Goal: Communication & Community: Answer question/provide support

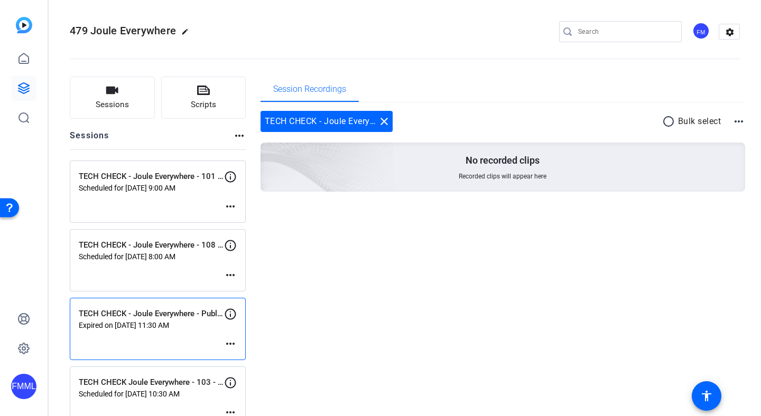
click at [231, 211] on mat-icon "more_horiz" at bounding box center [230, 206] width 13 height 13
click at [410, 245] on div at bounding box center [380, 208] width 761 height 416
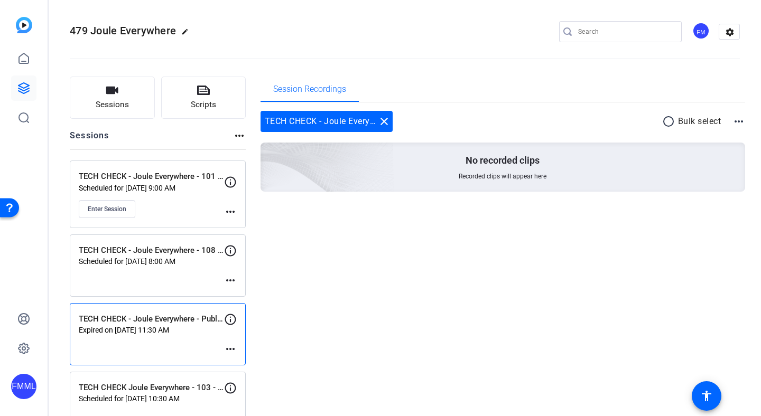
click at [229, 206] on mat-icon "more_horiz" at bounding box center [230, 212] width 13 height 13
click at [255, 229] on span "Edit Session" at bounding box center [257, 227] width 48 height 13
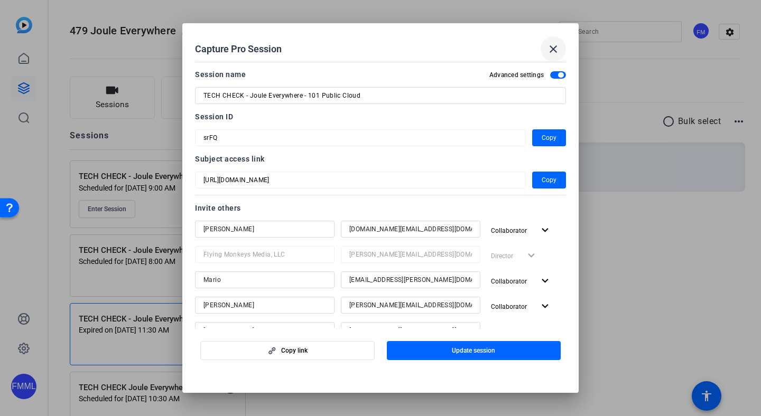
click at [557, 47] on mat-icon "close" at bounding box center [553, 49] width 13 height 13
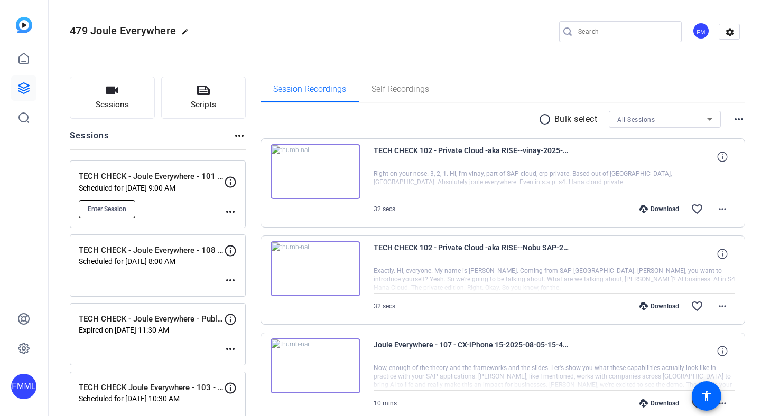
click at [114, 214] on button "Enter Session" at bounding box center [107, 209] width 57 height 18
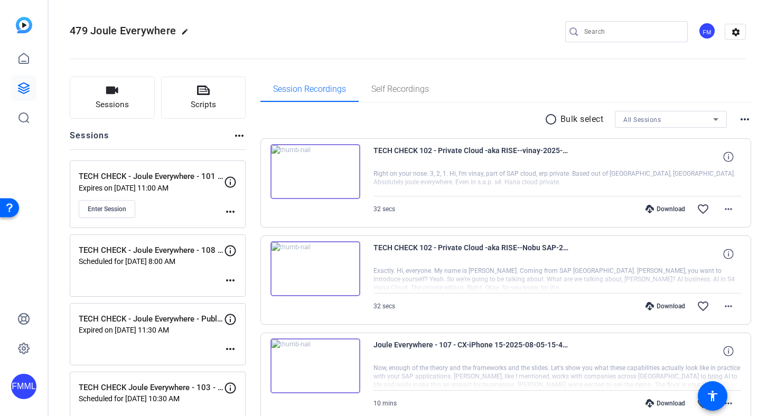
click at [228, 207] on mat-icon "more_horiz" at bounding box center [230, 212] width 13 height 13
click at [246, 224] on span "Edit Session" at bounding box center [257, 227] width 48 height 13
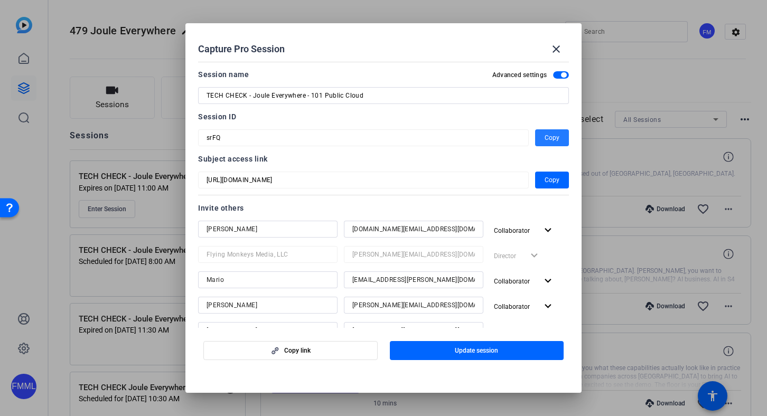
click at [545, 143] on span "Copy" at bounding box center [552, 138] width 15 height 13
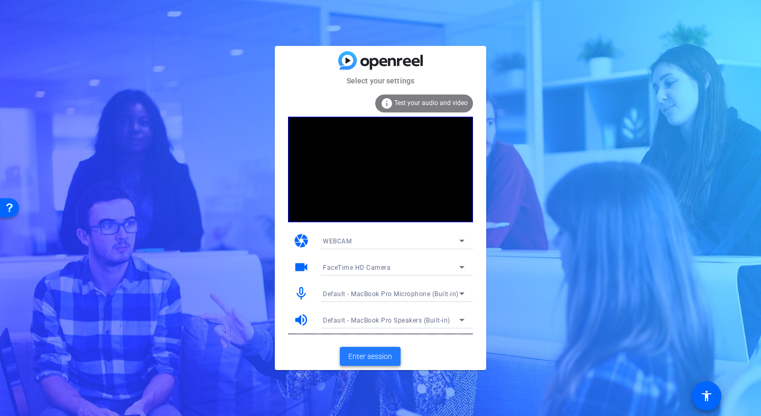
click at [379, 365] on span at bounding box center [370, 356] width 61 height 25
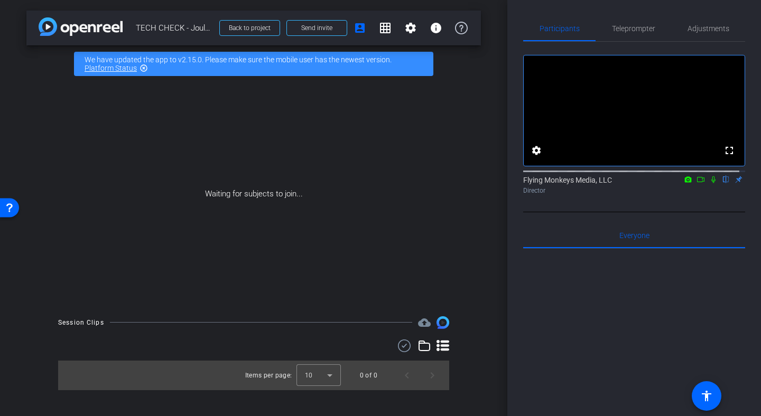
click at [697, 183] on icon at bounding box center [701, 179] width 8 height 7
click at [722, 183] on icon at bounding box center [726, 179] width 8 height 7
click at [631, 25] on span "Teleprompter" at bounding box center [633, 28] width 43 height 7
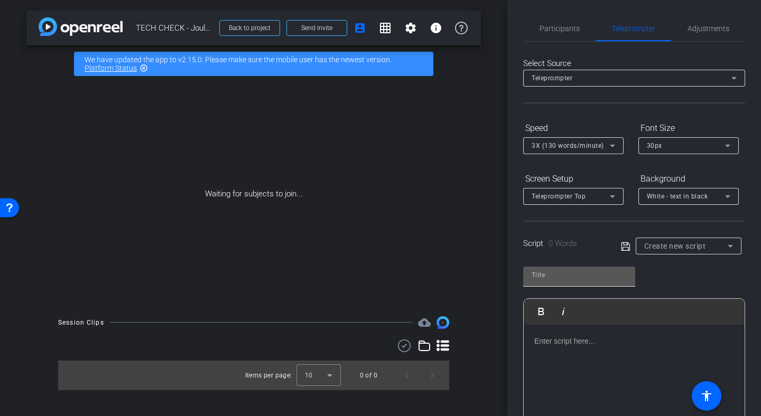
click at [586, 281] on input "text" at bounding box center [579, 275] width 95 height 13
click at [697, 233] on div "Script 0 Words Create new script" at bounding box center [634, 238] width 222 height 34
click at [695, 238] on div "Create new script" at bounding box center [688, 246] width 89 height 17
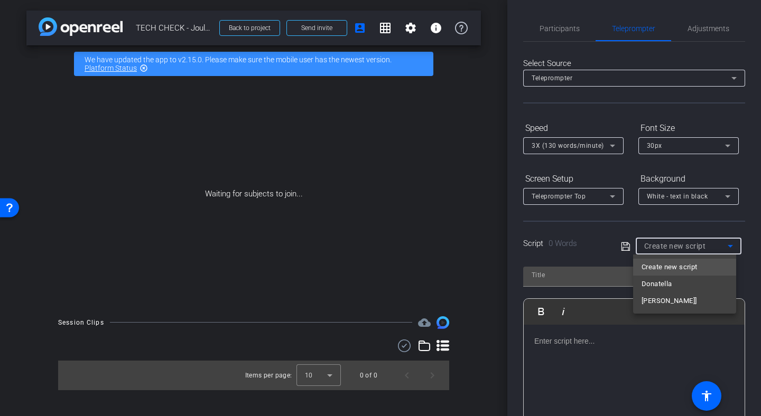
click at [657, 264] on span "Create new script" at bounding box center [669, 267] width 55 height 13
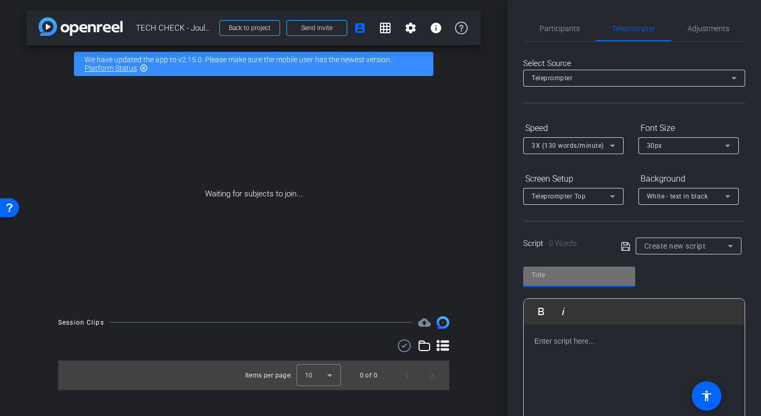
click at [589, 277] on input "text" at bounding box center [579, 275] width 95 height 13
type input "[PERSON_NAME]"
click at [578, 326] on div at bounding box center [634, 378] width 221 height 106
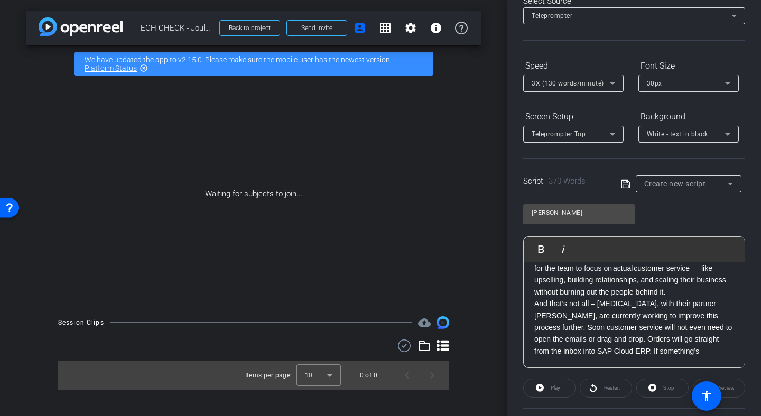
scroll to position [64, 0]
click at [689, 356] on p "And that’s not all – [MEDICAL_DATA], with their partner [PERSON_NAME], are curr…" at bounding box center [634, 325] width 200 height 59
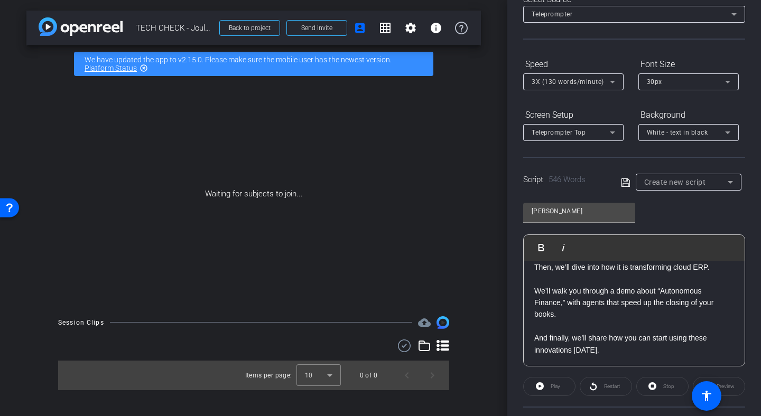
click at [740, 283] on div "Participants Teleprompter Adjustments Flying Monkeys Media, LLC Director Everyo…" at bounding box center [634, 208] width 254 height 416
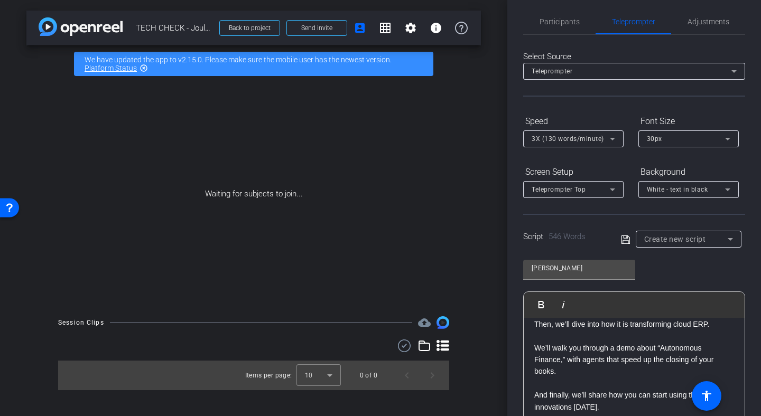
scroll to position [0, 0]
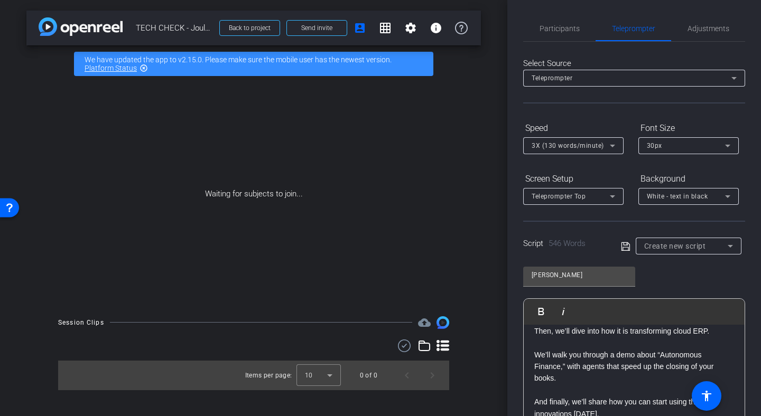
click at [626, 247] on icon at bounding box center [625, 246] width 8 height 8
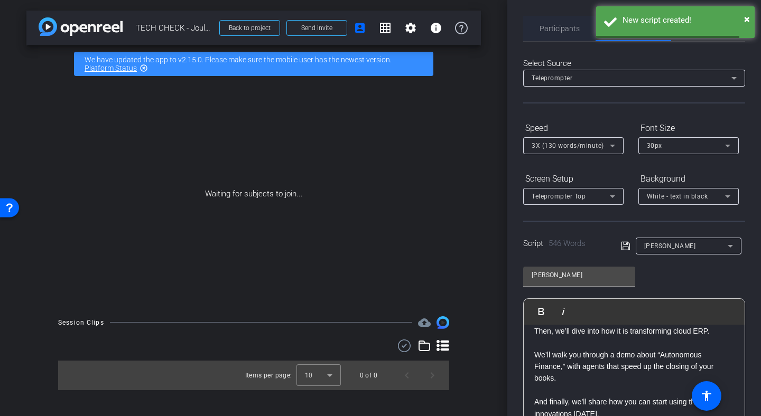
click at [562, 31] on span "Participants" at bounding box center [560, 28] width 40 height 7
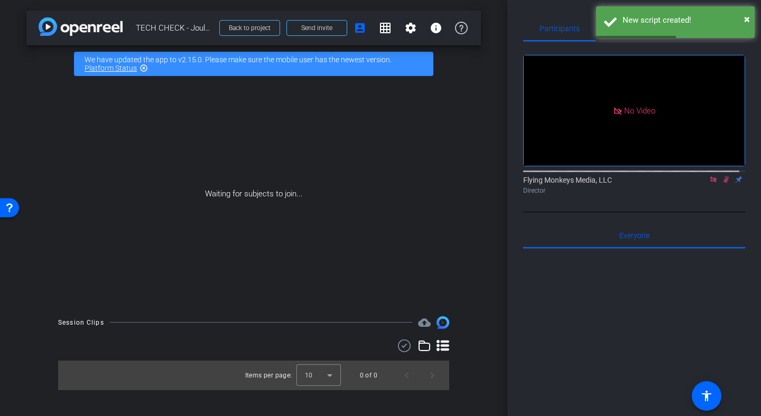
click at [709, 176] on icon at bounding box center [713, 179] width 8 height 7
click at [709, 166] on video at bounding box center [634, 110] width 221 height 110
click at [694, 184] on mat-icon at bounding box center [700, 180] width 13 height 10
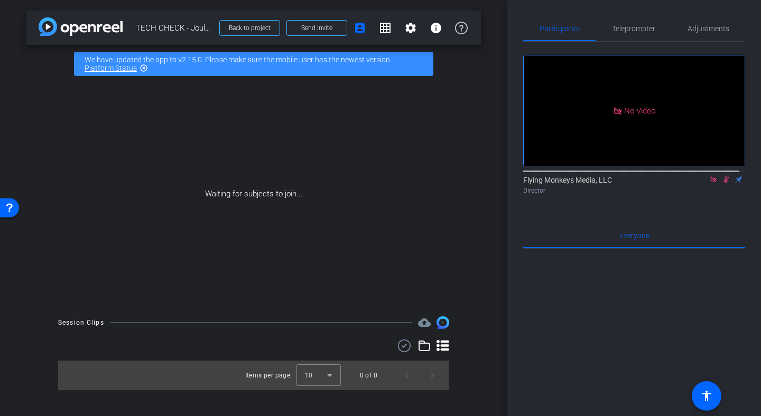
click at [712, 184] on mat-icon at bounding box center [713, 180] width 13 height 10
click at [697, 183] on icon at bounding box center [701, 179] width 8 height 7
click at [709, 183] on icon at bounding box center [713, 179] width 8 height 7
click at [697, 183] on icon at bounding box center [701, 179] width 8 height 7
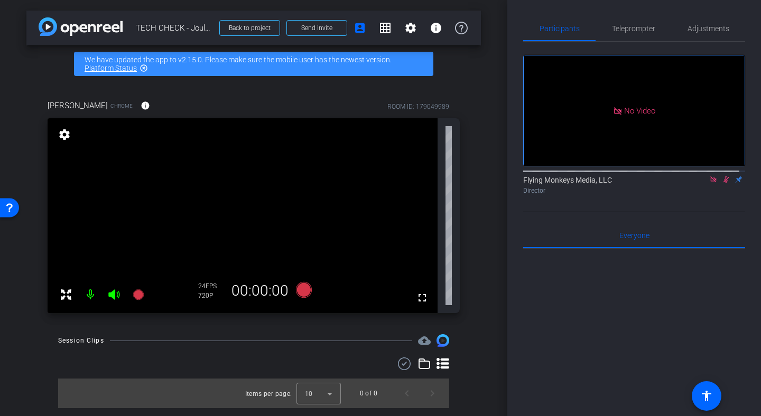
click at [724, 183] on icon at bounding box center [727, 180] width 6 height 7
click at [709, 183] on icon at bounding box center [713, 179] width 8 height 7
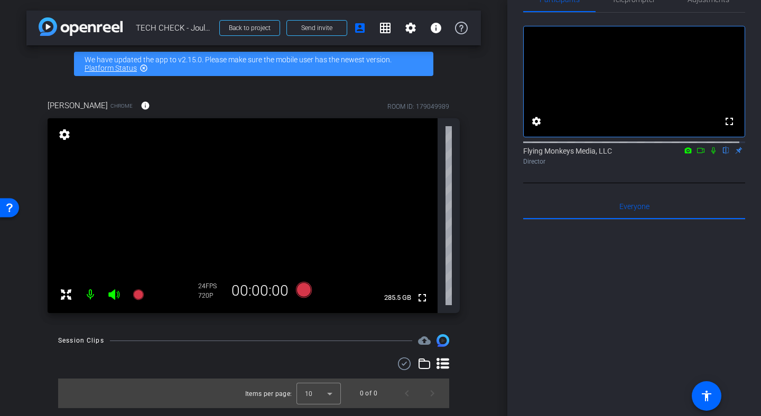
scroll to position [16, 0]
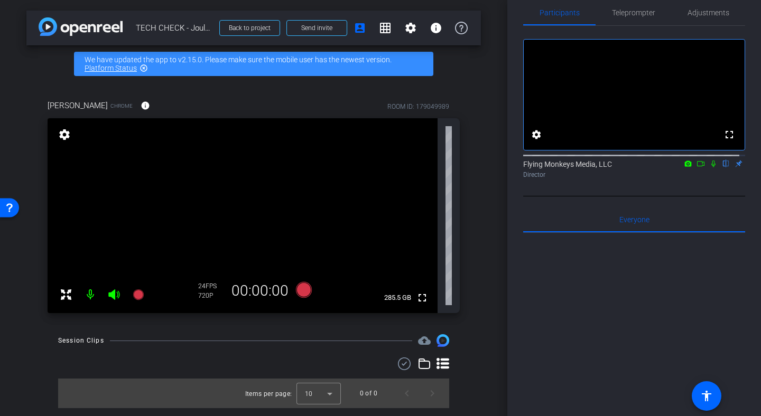
click at [755, 95] on div "Participants Teleprompter Adjustments fullscreen settings Flying Monkeys Media,…" at bounding box center [634, 208] width 254 height 416
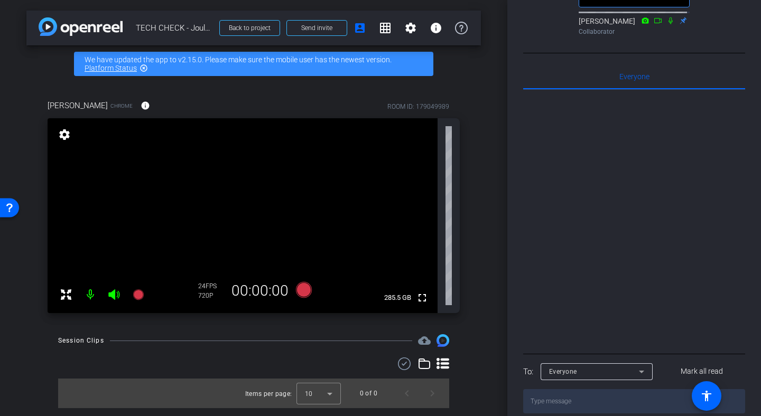
scroll to position [283, 0]
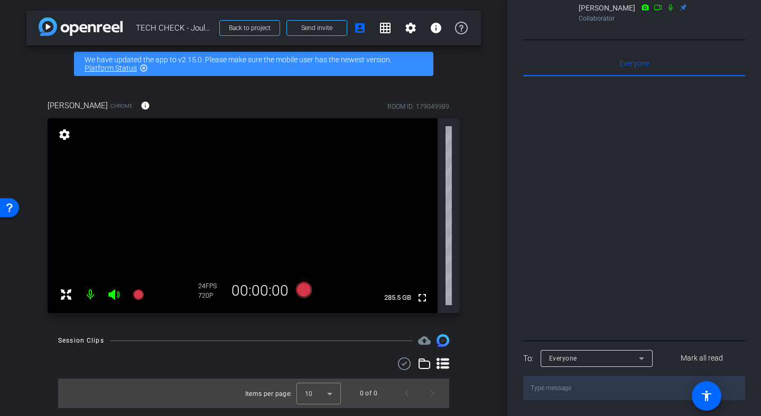
click at [566, 387] on textarea at bounding box center [634, 388] width 222 height 24
type textarea "[PERSON_NAME] - can you hear or see me?"
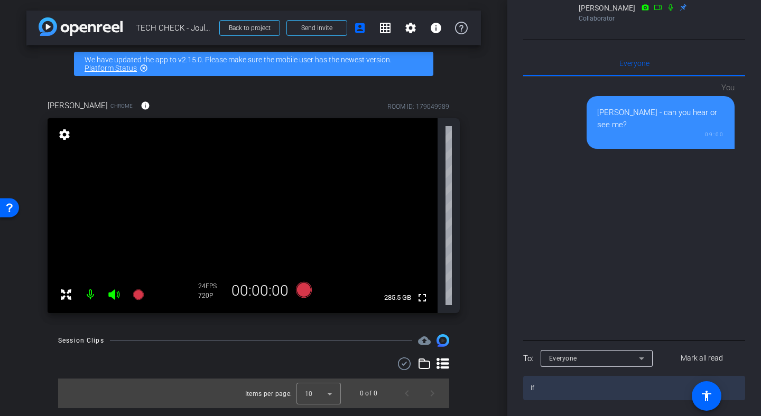
type textarea "I"
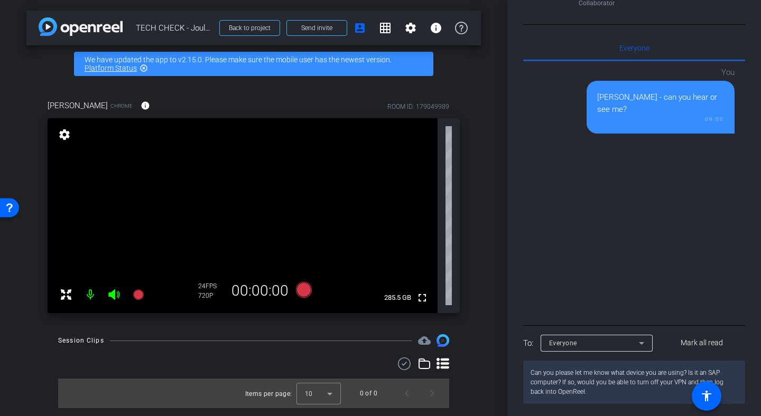
type textarea "Can you please let me know what device you are using? Is it an SAP computer? If…"
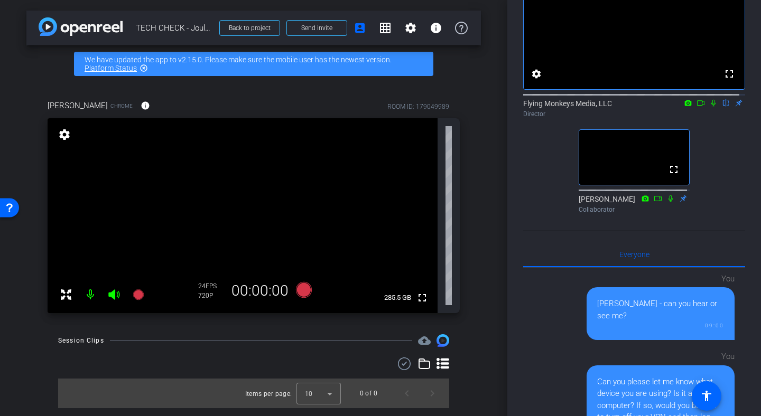
scroll to position [73, 0]
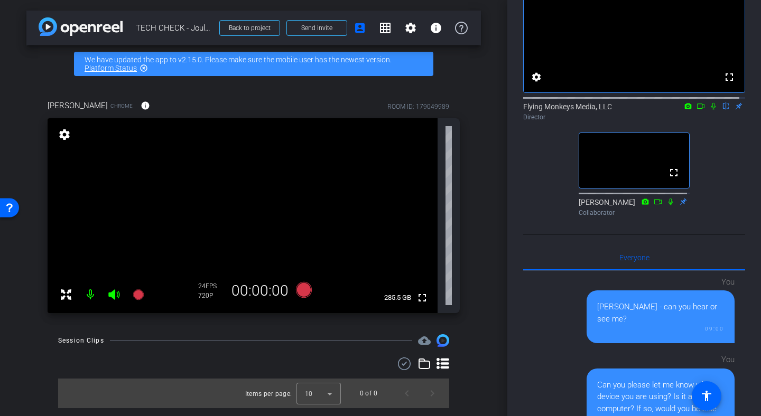
click at [63, 136] on mat-icon "settings" at bounding box center [64, 134] width 15 height 13
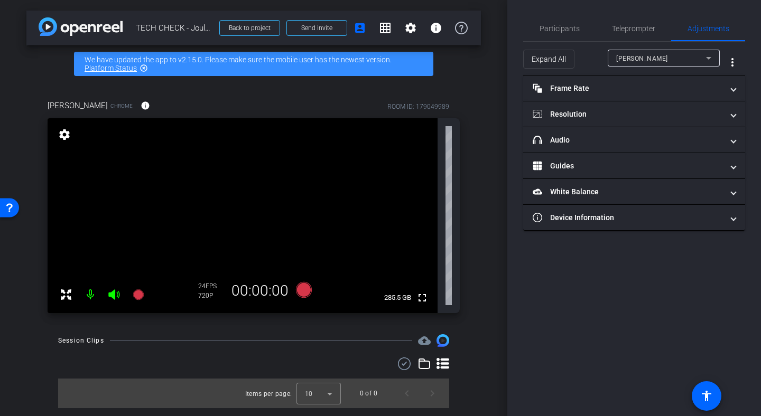
click at [63, 136] on mat-icon "settings" at bounding box center [64, 134] width 15 height 13
click at [641, 23] on span "Teleprompter" at bounding box center [633, 28] width 43 height 25
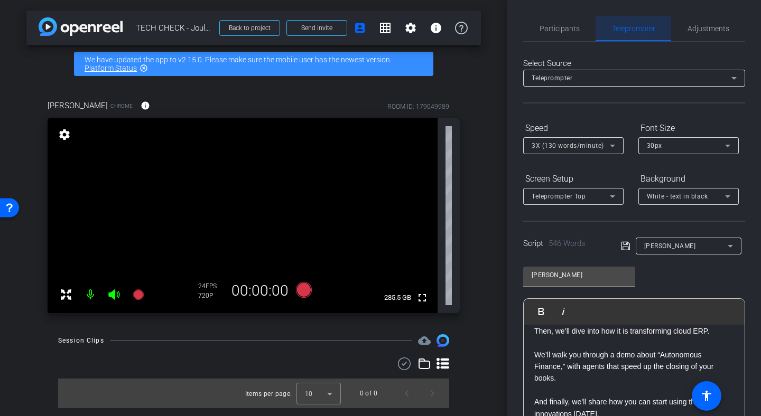
scroll to position [756, 0]
click at [573, 26] on span "Participants" at bounding box center [560, 28] width 40 height 7
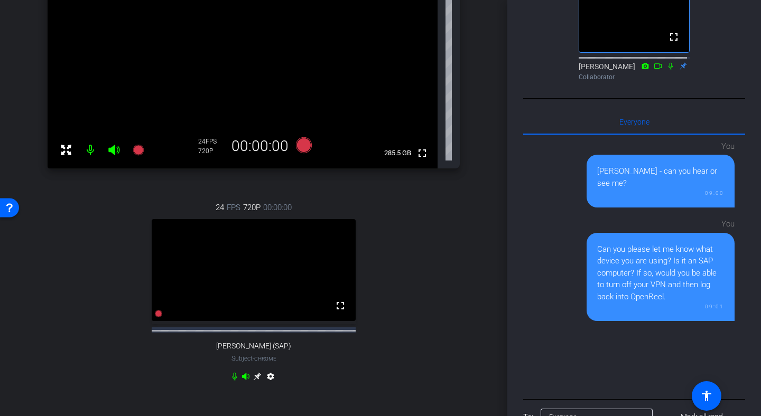
scroll to position [183, 0]
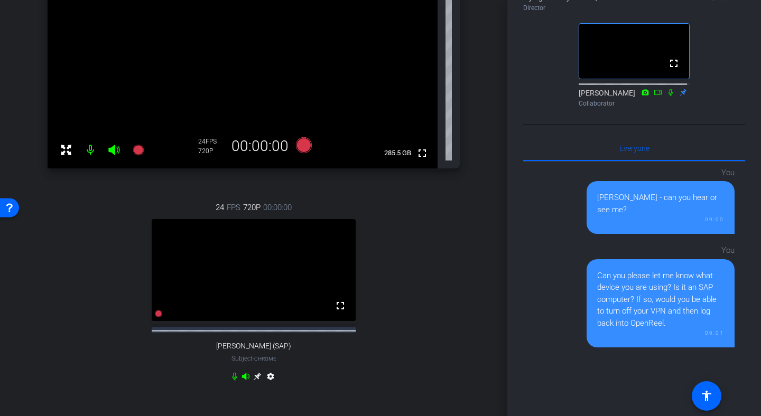
click at [256, 381] on icon at bounding box center [257, 377] width 8 height 8
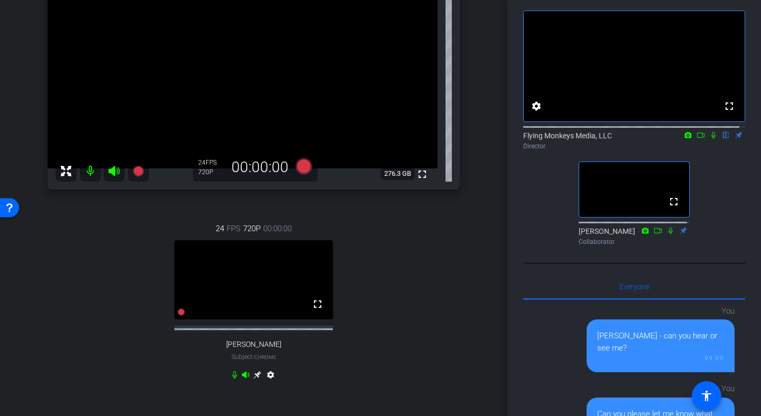
scroll to position [0, 0]
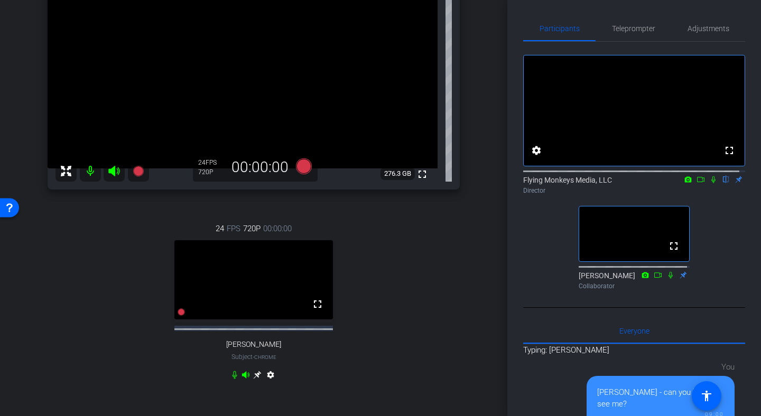
drag, startPoint x: 499, startPoint y: 153, endPoint x: 501, endPoint y: 142, distance: 11.1
click at [501, 142] on div "arrow_back TECH CHECK - Joule Everywhere - 101 Public Cloud Back to project Sen…" at bounding box center [253, 63] width 507 height 416
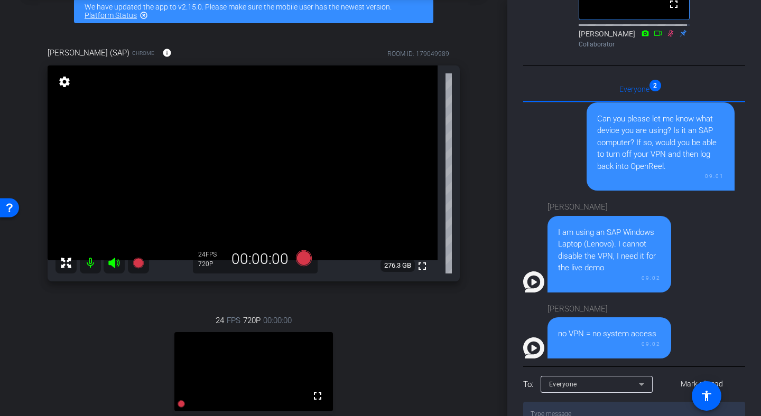
scroll to position [246, 0]
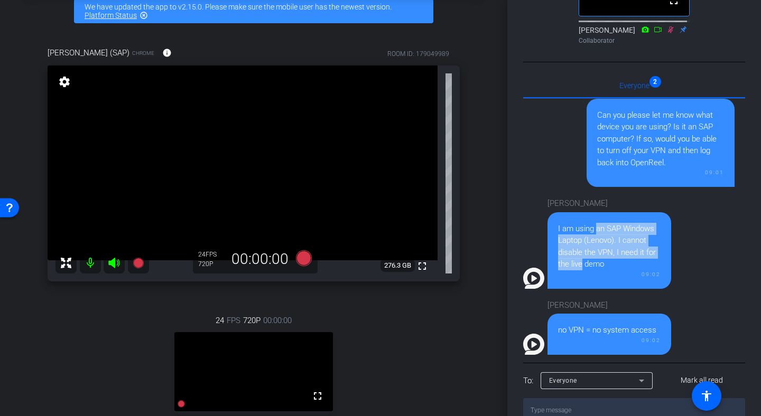
drag, startPoint x: 593, startPoint y: 234, endPoint x: 616, endPoint y: 263, distance: 37.2
click at [616, 263] on div "I am using an SAP Windows Laptop (Lenovo). I cannot disable the VPN, I need it …" at bounding box center [609, 247] width 103 height 48
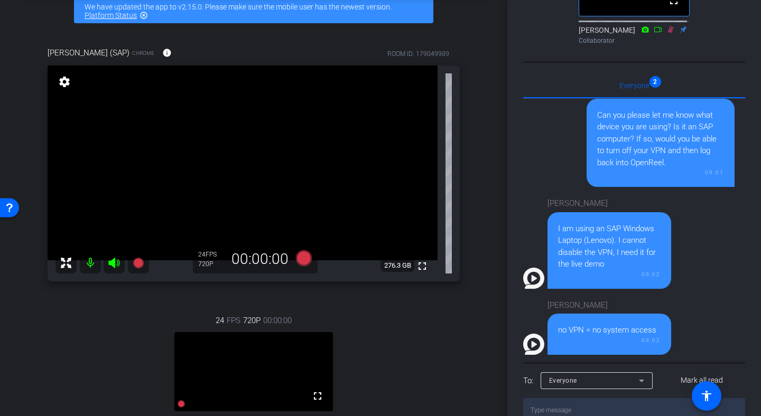
drag, startPoint x: 733, startPoint y: 283, endPoint x: 733, endPoint y: 300, distance: 17.4
click at [733, 300] on div "You [PERSON_NAME] - can you hear or see me? 09:00 You Can you please let me kno…" at bounding box center [634, 230] width 222 height 262
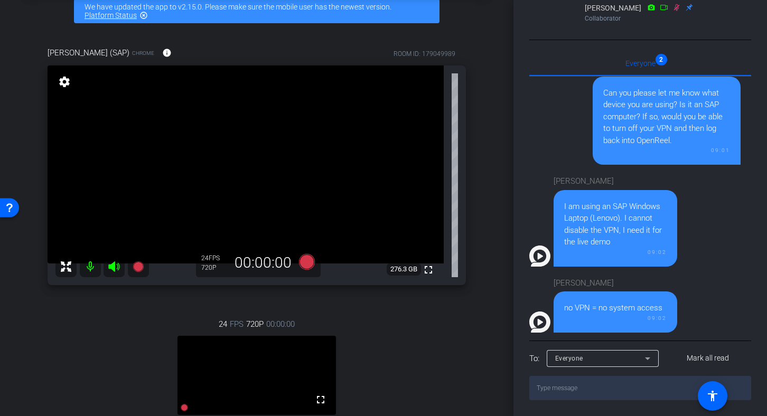
scroll to position [283, 0]
click at [573, 395] on textarea at bounding box center [641, 388] width 222 height 24
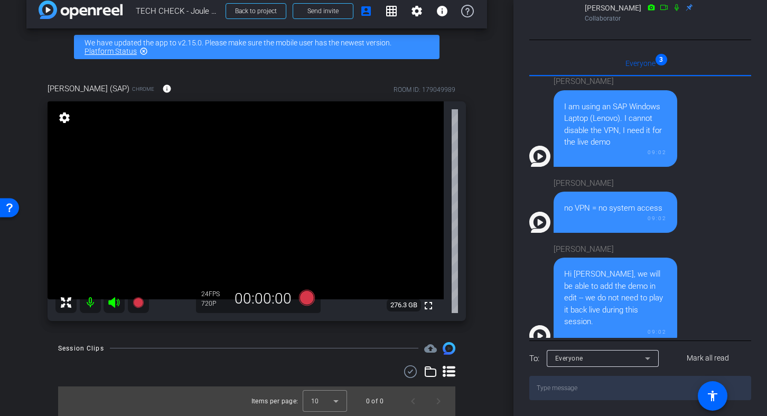
click at [761, 260] on div "Participants Teleprompter Adjustments fullscreen settings Flying Monkeys Media,…" at bounding box center [641, 208] width 254 height 416
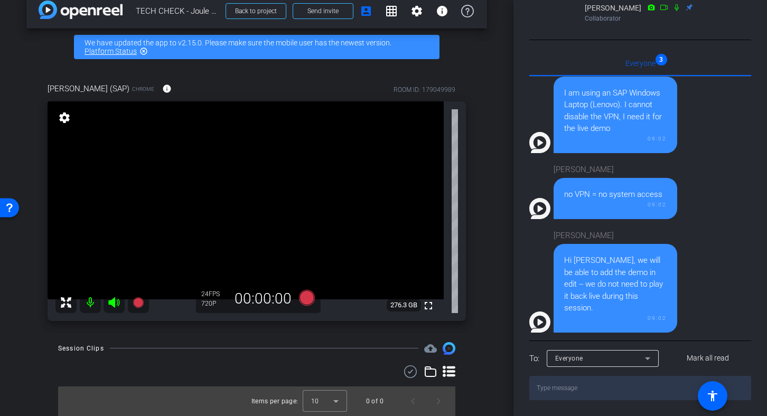
click at [546, 396] on textarea at bounding box center [641, 388] width 222 height 24
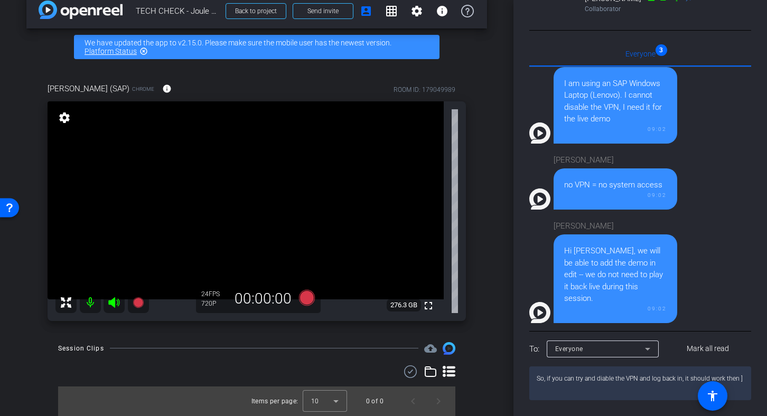
type textarea "So, if you can try and diable the VPN and log back in, it should work then"
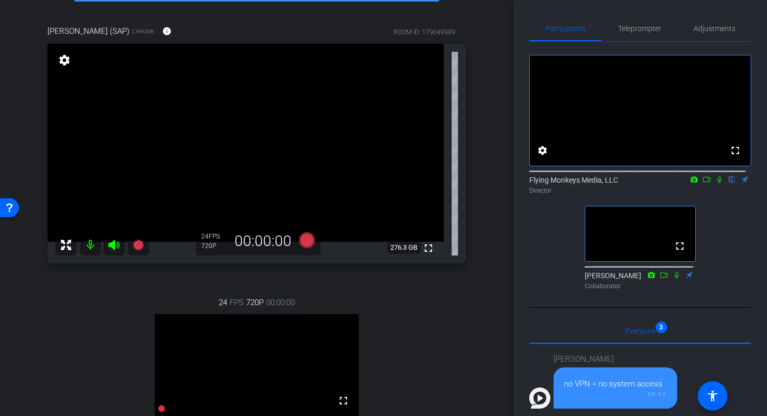
scroll to position [73, 0]
click at [635, 23] on span "Teleprompter" at bounding box center [639, 28] width 43 height 25
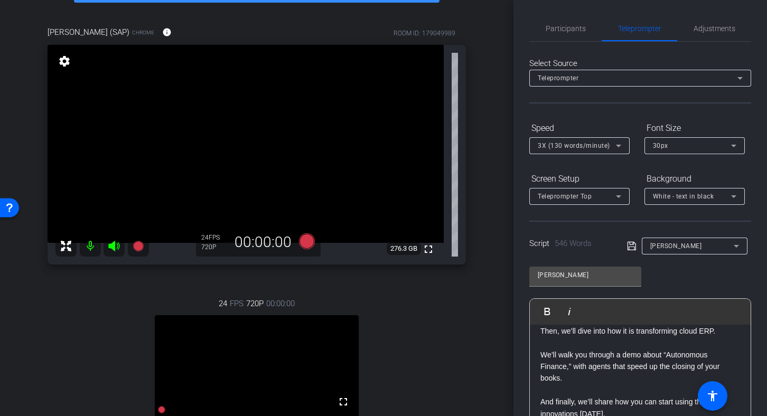
click at [746, 26] on div "Participants Teleprompter Adjustments settings Flying Monkeys Media, LLC flip D…" at bounding box center [641, 208] width 254 height 416
click at [740, 26] on div "Adjustments" at bounding box center [715, 28] width 74 height 25
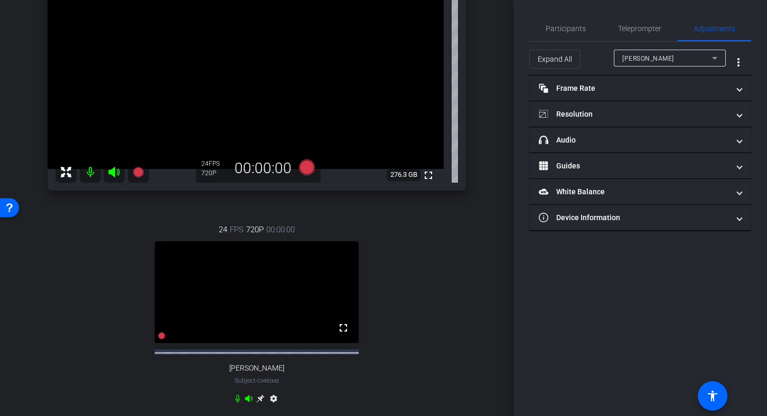
scroll to position [150, 0]
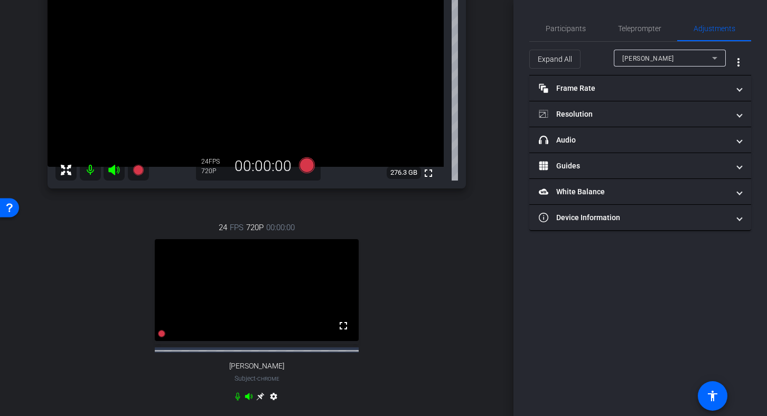
click at [257, 401] on icon at bounding box center [260, 397] width 8 height 8
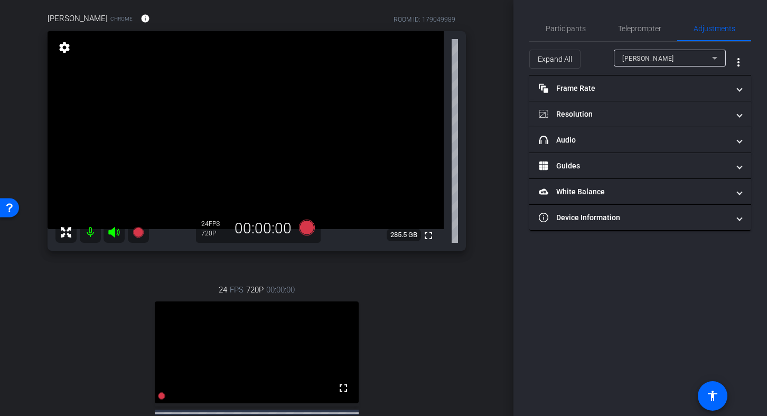
scroll to position [72, 0]
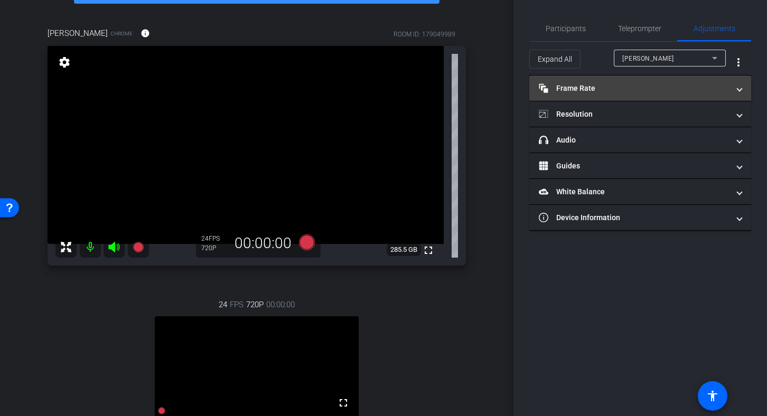
click at [629, 89] on mat-panel-title "Frame Rate Frame Rate" at bounding box center [634, 88] width 190 height 11
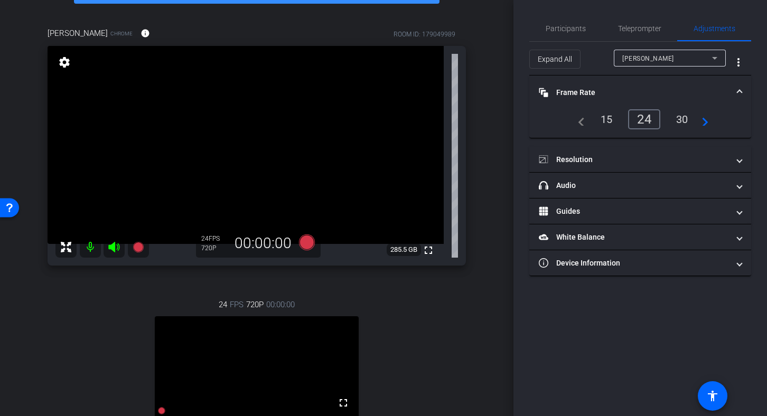
click at [671, 124] on div "30" at bounding box center [683, 119] width 28 height 18
click at [682, 121] on div "30" at bounding box center [683, 119] width 28 height 18
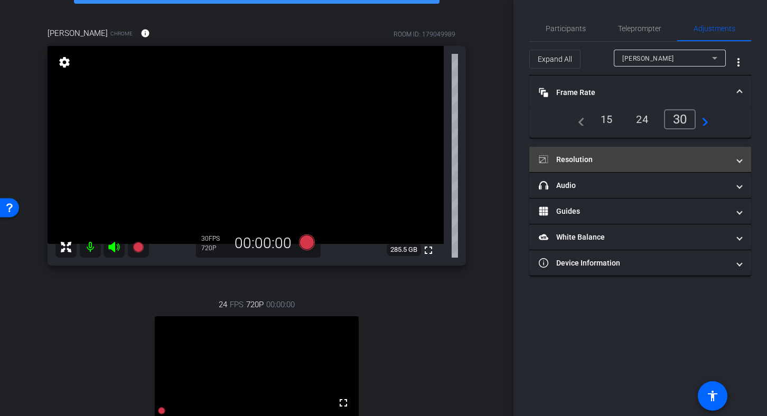
click at [592, 162] on mat-panel-title "Resolution" at bounding box center [634, 159] width 190 height 11
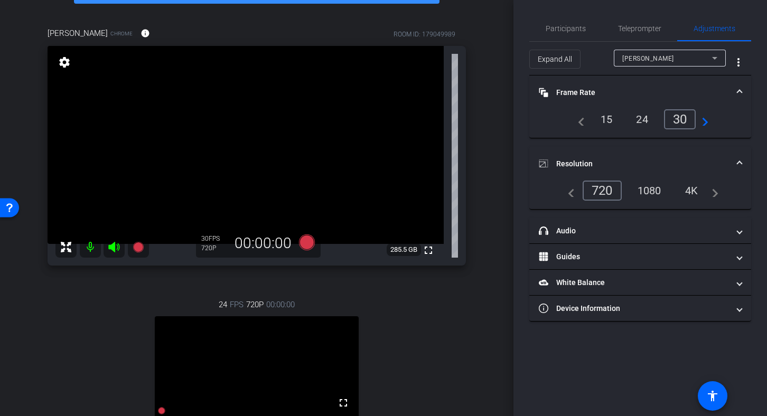
click at [648, 190] on div "1080" at bounding box center [650, 191] width 40 height 18
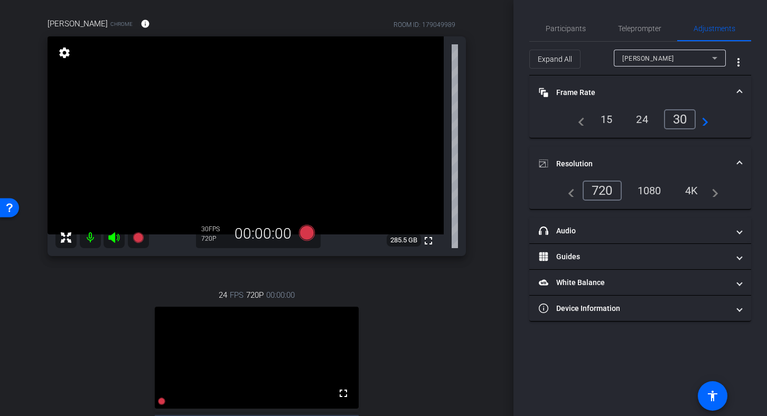
scroll to position [83, 0]
click at [739, 160] on span at bounding box center [740, 164] width 4 height 11
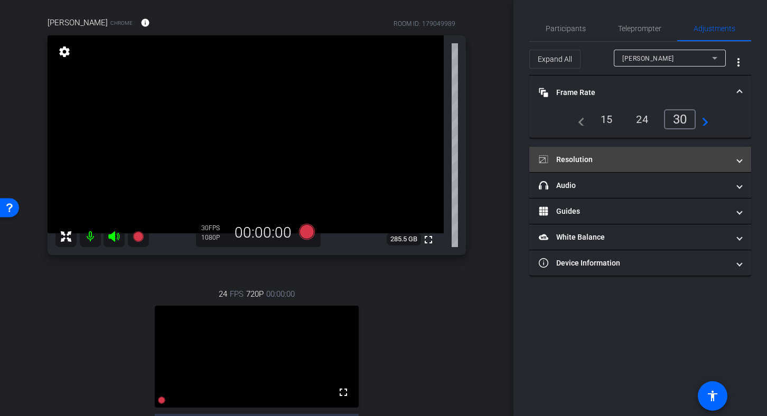
click at [739, 160] on span at bounding box center [740, 159] width 4 height 11
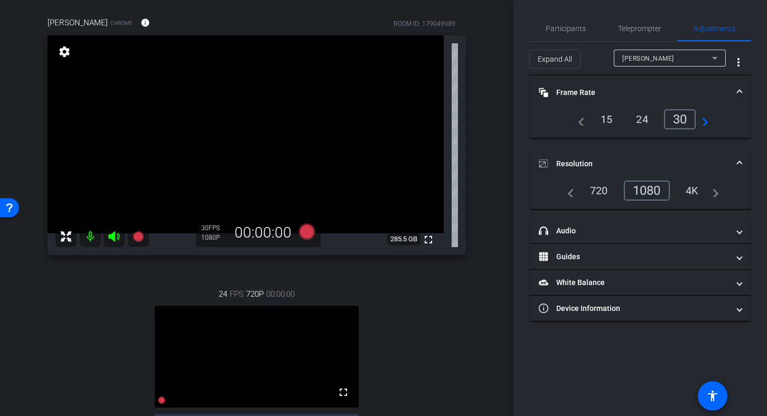
click at [736, 160] on span "Resolution" at bounding box center [638, 164] width 199 height 11
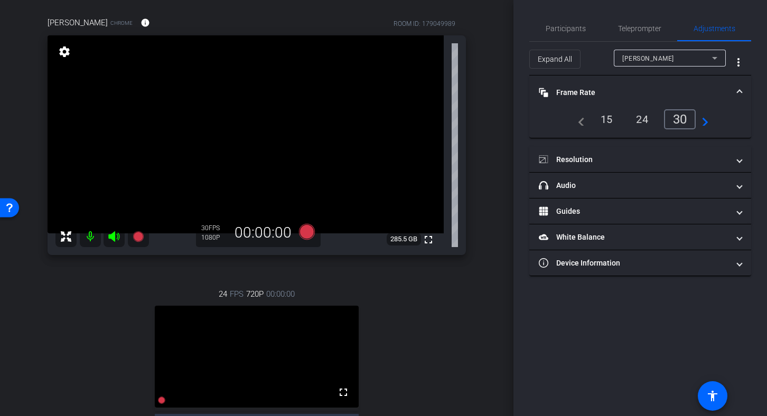
click at [620, 82] on mat-expansion-panel-header "Frame Rate Frame Rate" at bounding box center [641, 93] width 222 height 34
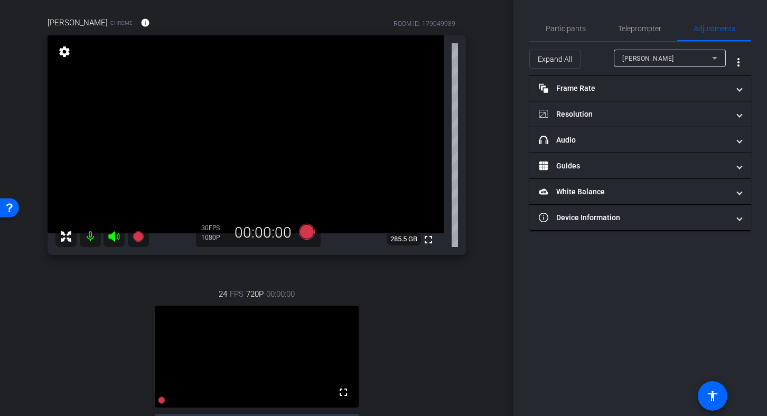
drag, startPoint x: 506, startPoint y: 57, endPoint x: 502, endPoint y: 77, distance: 20.5
click at [502, 77] on div "arrow_back TECH CHECK - Joule Everywhere - 101 Public Cloud Back to project Sen…" at bounding box center [257, 125] width 514 height 416
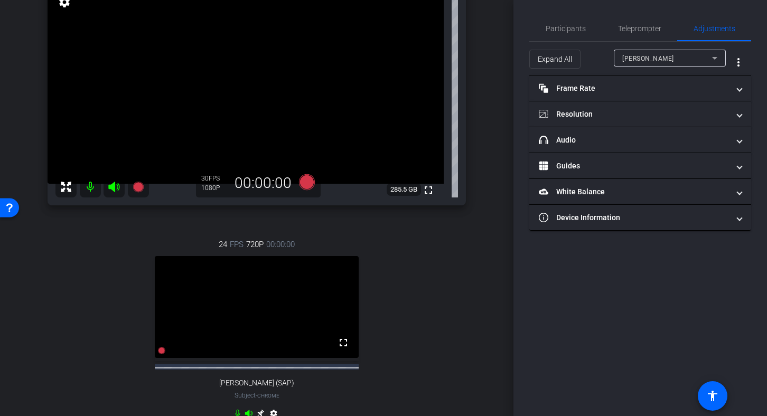
scroll to position [133, 0]
drag, startPoint x: 509, startPoint y: 75, endPoint x: 499, endPoint y: 159, distance: 85.2
click at [499, 159] on div "arrow_back TECH CHECK - Joule Everywhere - 101 Public Cloud Back to project Sen…" at bounding box center [257, 75] width 514 height 416
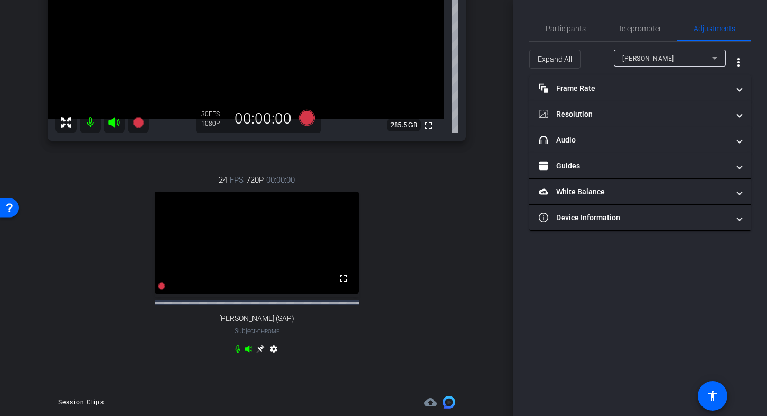
click at [261, 354] on div "24 FPS 720P 00:00:00 fullscreen [PERSON_NAME] (SAP) Subject - Chrome settings" at bounding box center [257, 266] width 419 height 218
click at [260, 353] on icon at bounding box center [260, 349] width 8 height 8
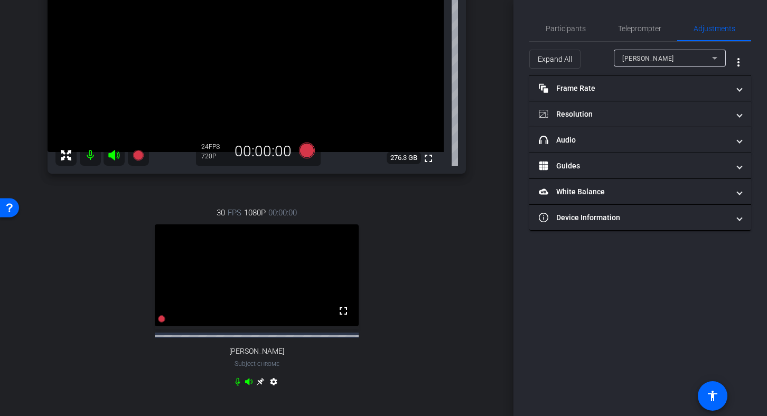
scroll to position [164, 0]
click at [256, 386] on icon at bounding box center [260, 382] width 8 height 8
click at [257, 387] on icon at bounding box center [260, 382] width 8 height 8
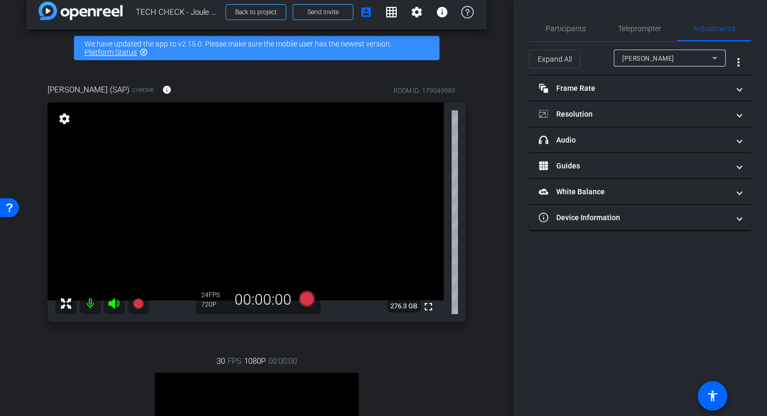
scroll to position [13, 0]
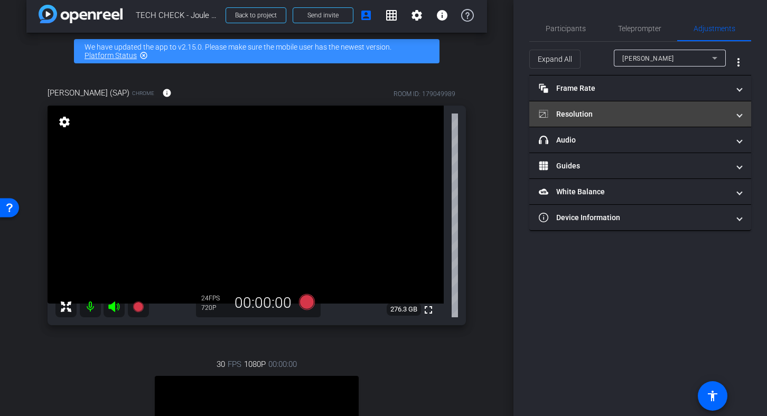
click at [592, 113] on mat-panel-title "Resolution" at bounding box center [634, 114] width 190 height 11
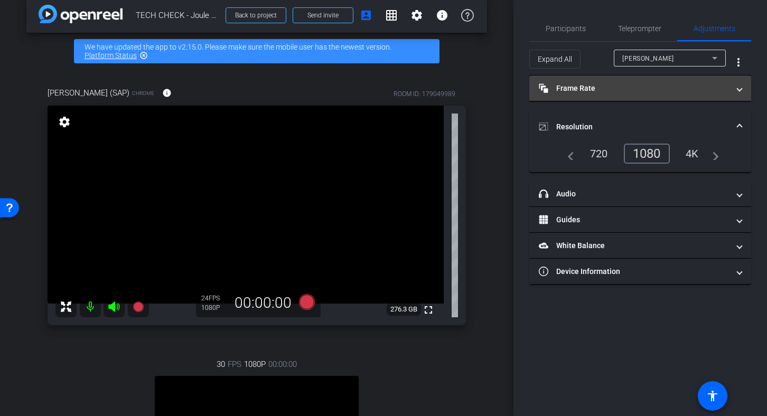
click at [652, 94] on mat-expansion-panel-header "Frame Rate Frame Rate" at bounding box center [641, 88] width 222 height 25
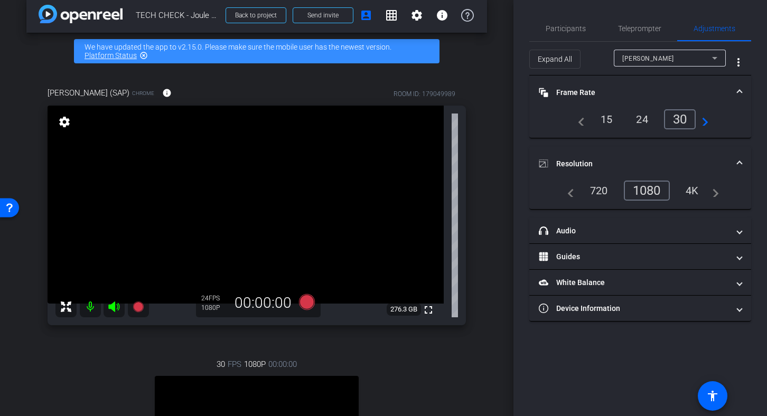
click at [681, 119] on div "30" at bounding box center [680, 119] width 32 height 20
click at [601, 76] on mat-expansion-panel-header "Frame Rate Frame Rate" at bounding box center [641, 93] width 222 height 34
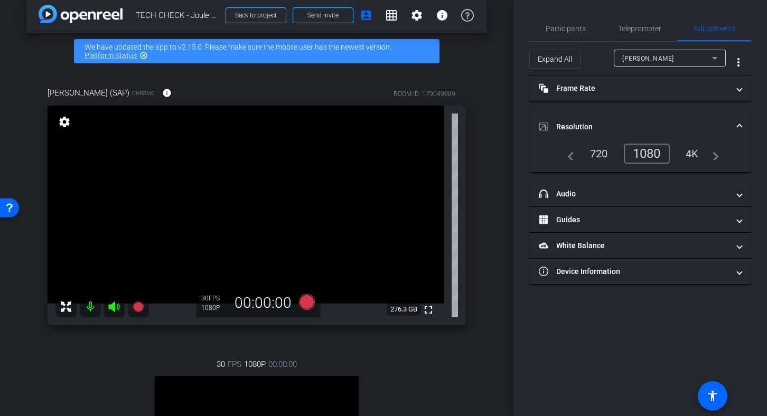
click at [582, 114] on mat-expansion-panel-header "Resolution" at bounding box center [641, 127] width 222 height 34
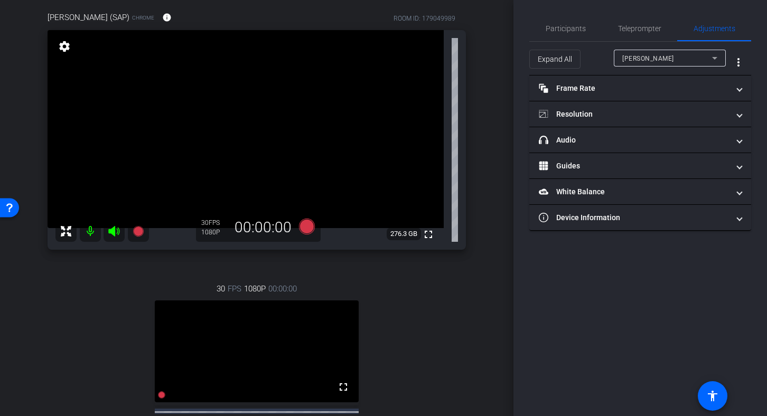
scroll to position [65, 0]
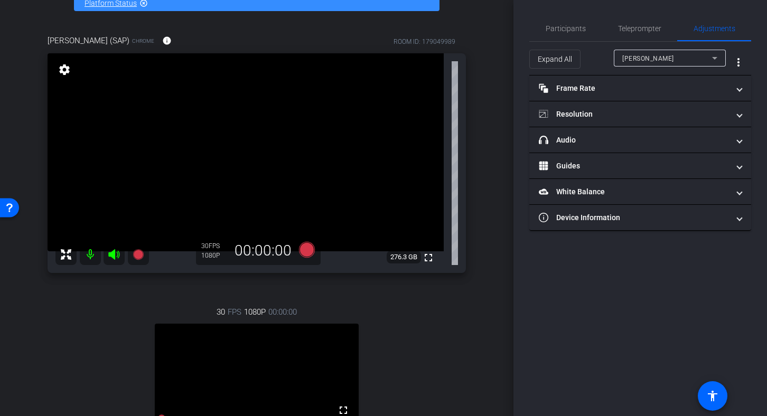
drag, startPoint x: 507, startPoint y: 127, endPoint x: 503, endPoint y: 158, distance: 31.5
click at [504, 159] on div "arrow_back TECH CHECK - Joule Everywhere - 101 Public Cloud Back to project Sen…" at bounding box center [257, 143] width 514 height 416
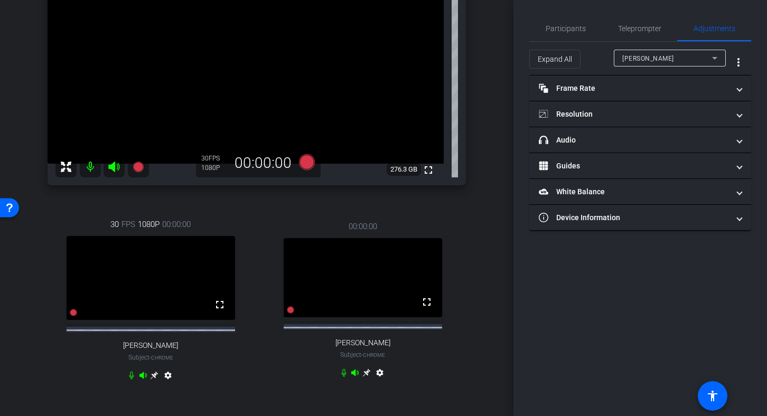
scroll to position [154, 0]
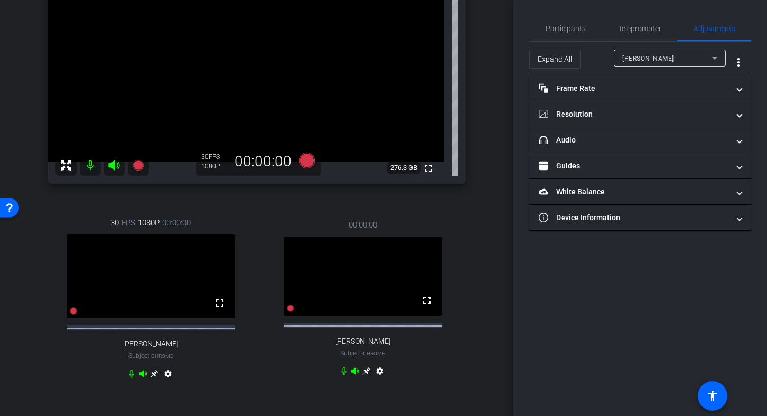
click at [159, 376] on icon at bounding box center [155, 374] width 8 height 8
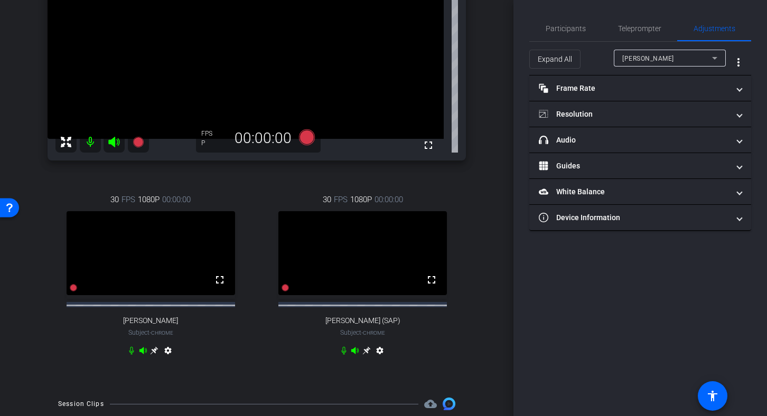
scroll to position [186, 0]
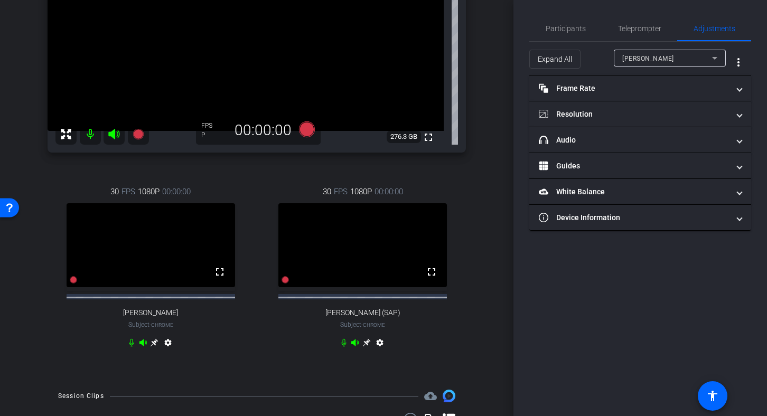
click at [159, 347] on icon at bounding box center [155, 343] width 8 height 8
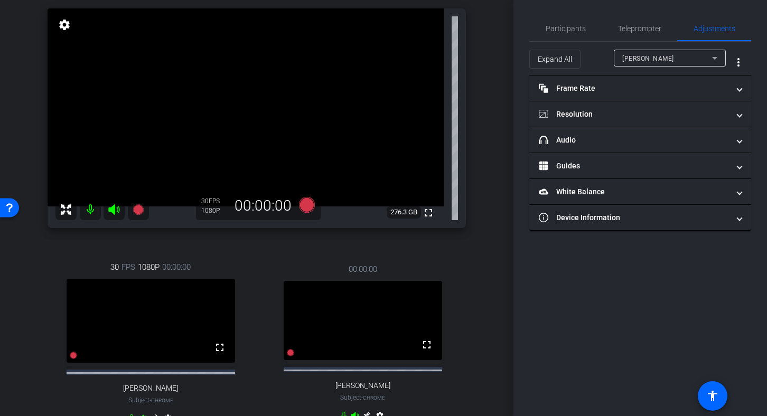
scroll to position [102, 0]
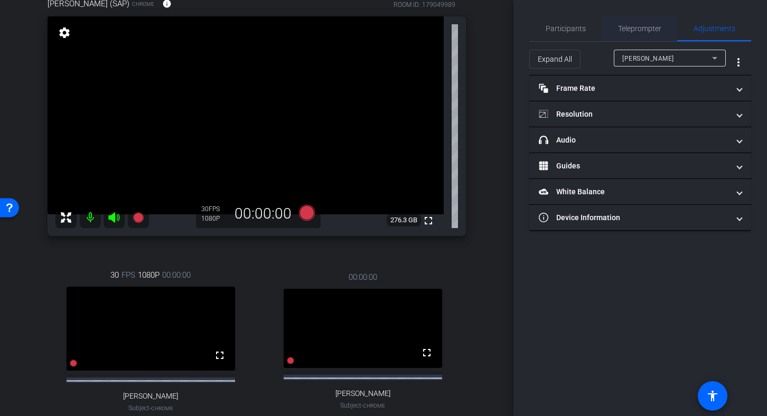
click at [633, 27] on span "Teleprompter" at bounding box center [639, 28] width 43 height 7
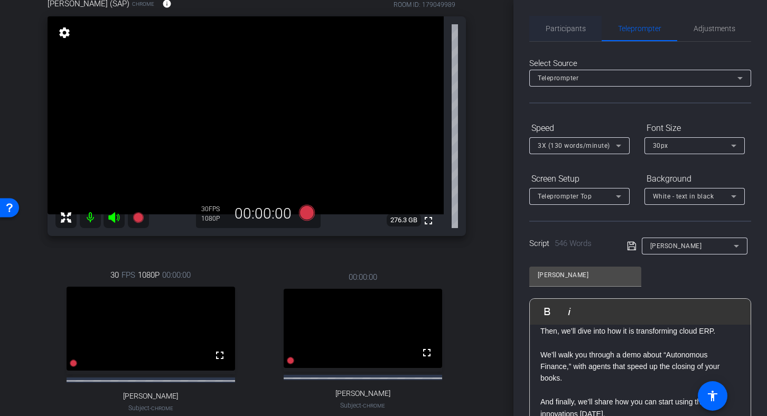
click at [568, 31] on span "Participants" at bounding box center [566, 28] width 40 height 7
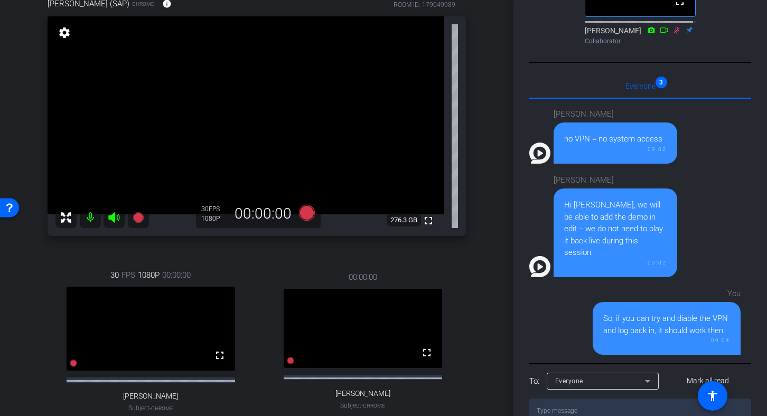
scroll to position [283, 0]
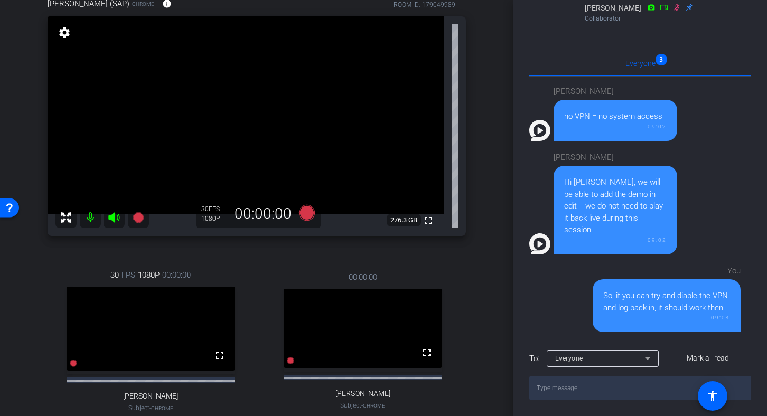
click at [578, 394] on textarea at bounding box center [641, 388] width 222 height 24
type textarea "D"
type textarea "Hi [PERSON_NAME], Can you hear or see us?"
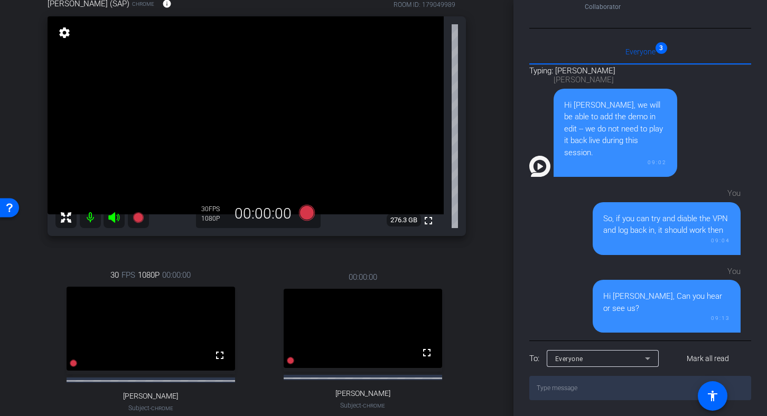
scroll to position [457, 0]
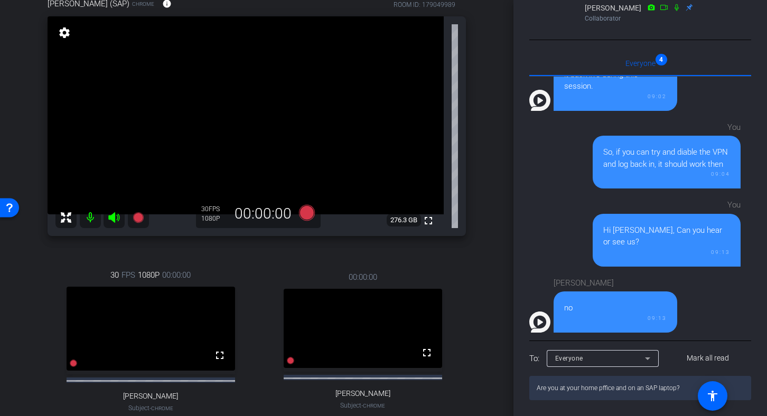
click at [600, 386] on textarea "Are you at your home pffice and on an SAP laptop?" at bounding box center [641, 388] width 222 height 24
type textarea "Are you at your home office and on an SAP laptop?"
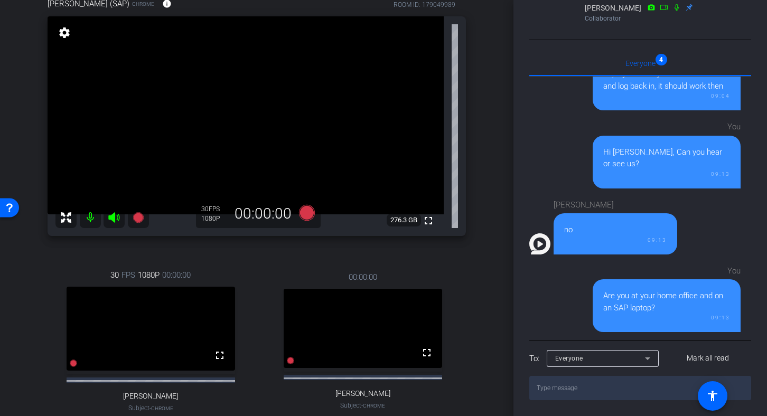
click at [581, 389] on textarea at bounding box center [641, 388] width 222 height 24
click at [629, 388] on textarea "If so, can you please disable your VPN on your device" at bounding box center [641, 388] width 222 height 24
click at [687, 385] on textarea "If so, can you please disable the VPN on your device" at bounding box center [641, 388] width 222 height 24
type textarea "If so, can you please disable the VPN on your device?"
click at [650, 388] on textarea "If so, can you please disable the VPN on your device?" at bounding box center [641, 388] width 222 height 24
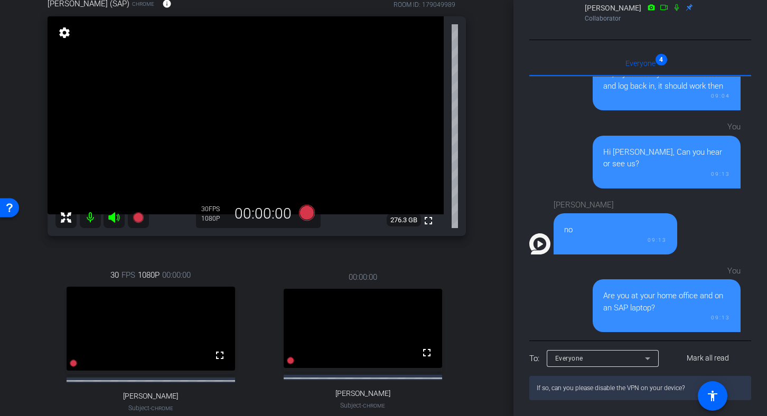
click at [570, 387] on textarea "If so, can you please disable the VPN on your device?" at bounding box center [641, 388] width 222 height 24
click at [685, 389] on textarea "If so, can you please disable the VPN on your device?" at bounding box center [641, 388] width 222 height 24
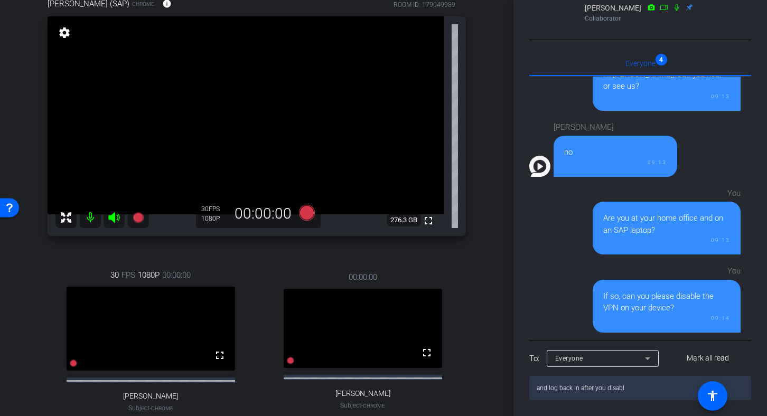
type textarea "and log back in after you disable"
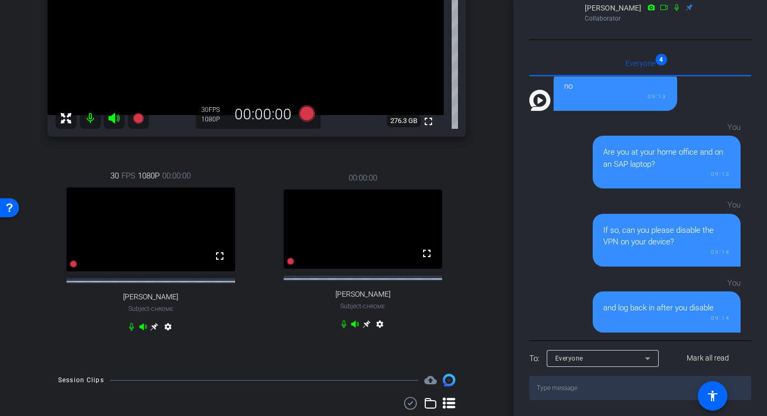
scroll to position [203, 0]
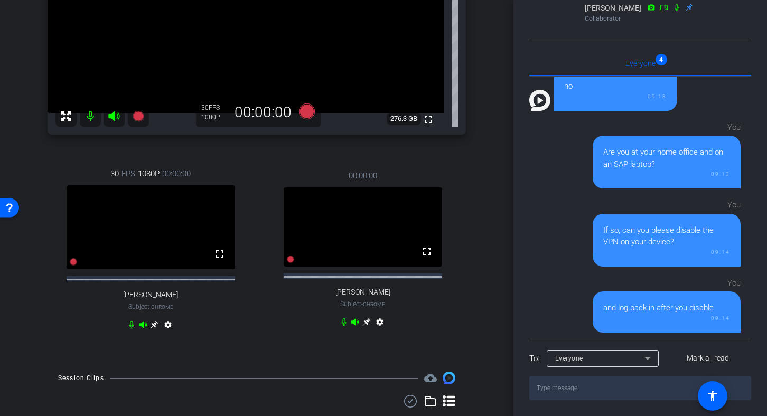
click at [152, 329] on icon at bounding box center [155, 325] width 8 height 8
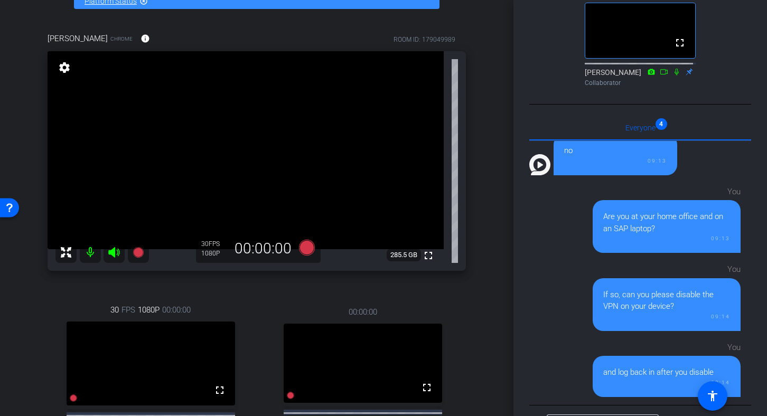
scroll to position [61, 0]
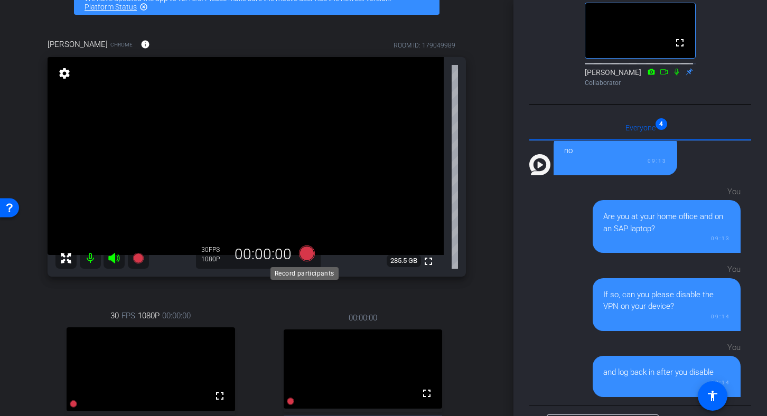
click at [305, 251] on icon at bounding box center [307, 254] width 16 height 16
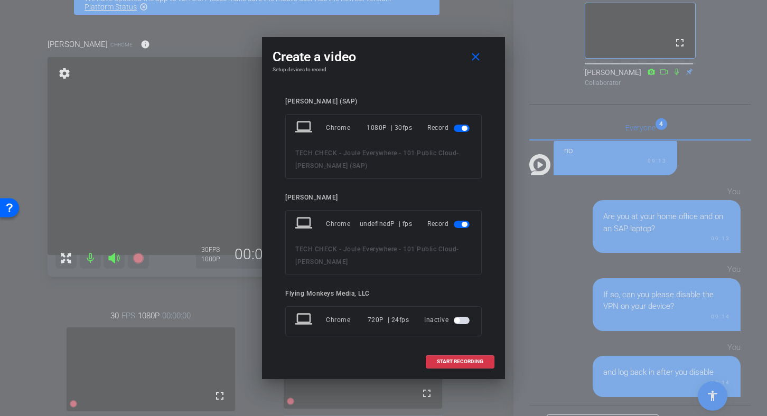
scroll to position [94, 0]
click at [456, 222] on span "button" at bounding box center [462, 224] width 16 height 7
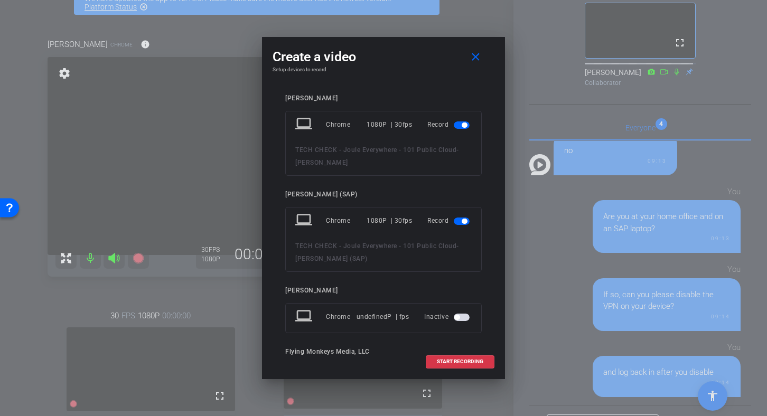
scroll to position [0, 0]
click at [457, 363] on span "START RECORDING" at bounding box center [460, 361] width 47 height 5
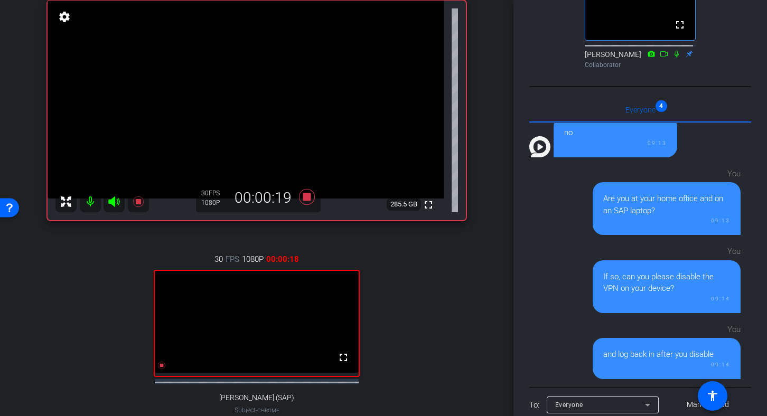
scroll to position [116, 0]
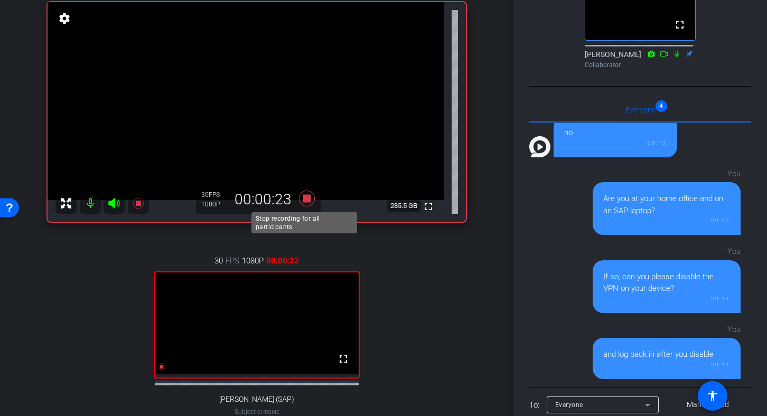
click at [307, 199] on icon at bounding box center [307, 199] width 16 height 16
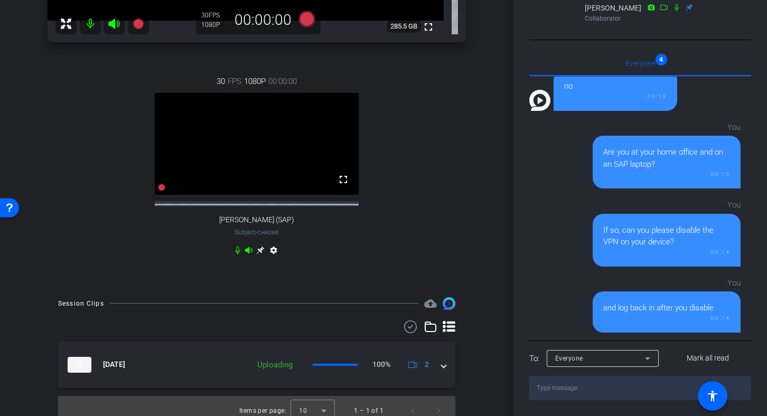
scroll to position [315, 0]
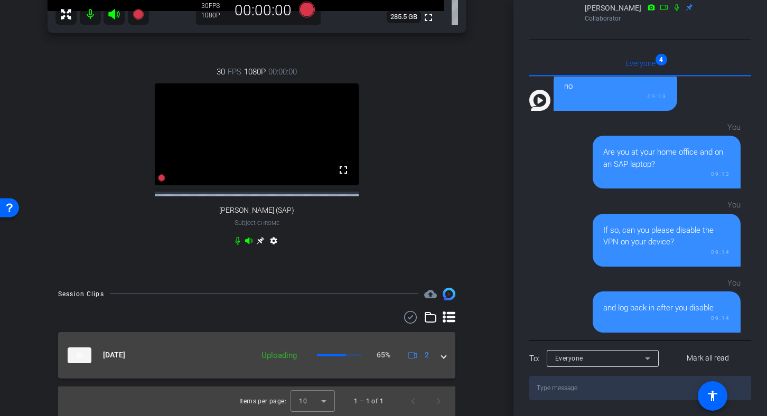
click at [442, 357] on span at bounding box center [444, 355] width 4 height 11
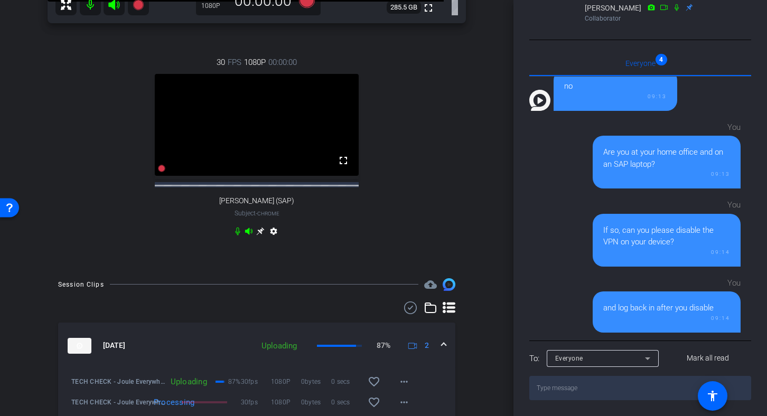
click at [259, 236] on icon at bounding box center [260, 231] width 8 height 8
drag, startPoint x: 514, startPoint y: 181, endPoint x: 509, endPoint y: 142, distance: 38.8
click at [509, 142] on div "arrow_back TECH CHECK - Joule Everywhere - 101 Public Cloud Back to project Sen…" at bounding box center [383, 208] width 767 height 416
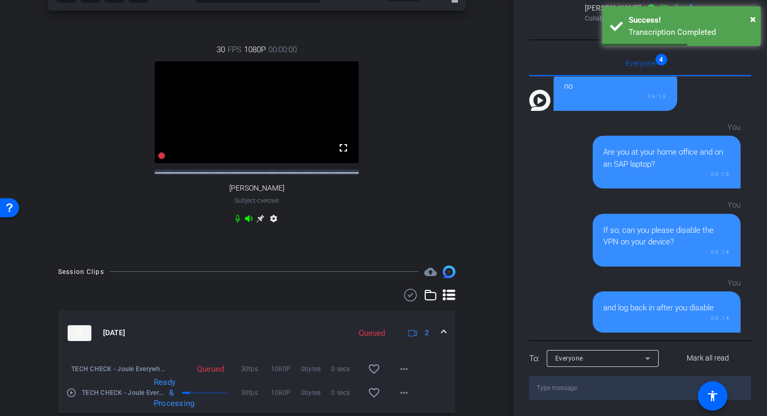
scroll to position [372, 0]
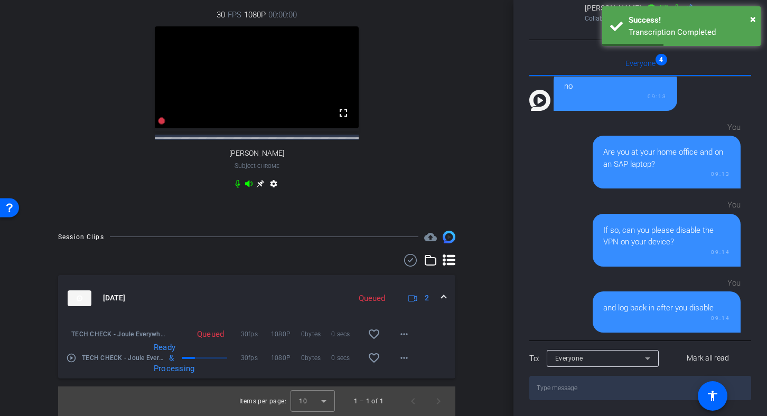
click at [458, 307] on div "Session Clips cloud_upload [DATE] Queued 2 TECH CHECK - Joule Everywhere - 101 …" at bounding box center [256, 324] width 461 height 186
click at [401, 333] on mat-icon "more_horiz" at bounding box center [404, 334] width 13 height 13
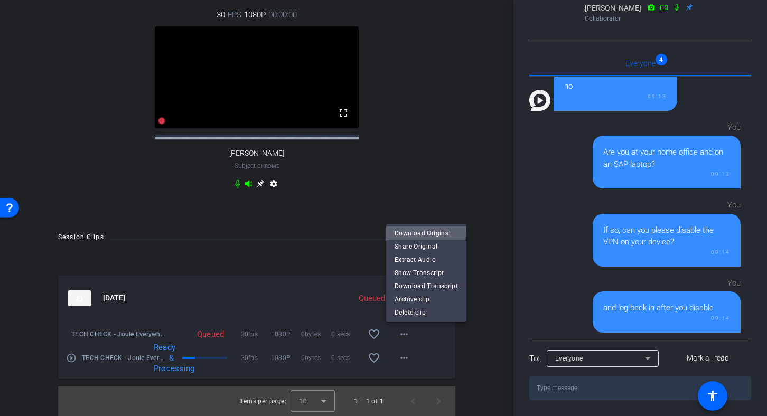
click at [421, 231] on span "Download Original" at bounding box center [426, 233] width 63 height 13
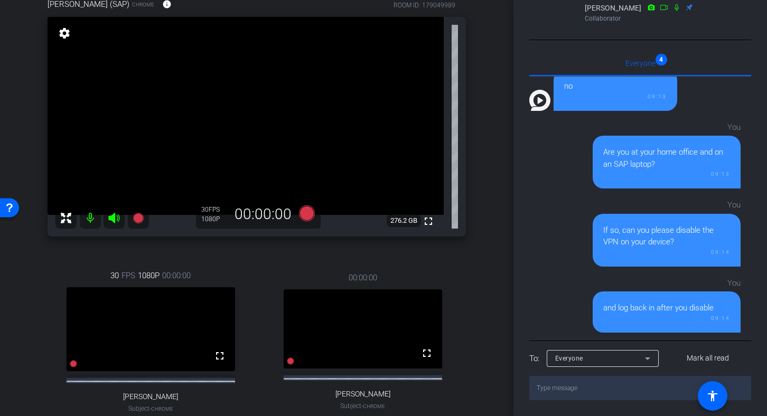
scroll to position [100, 0]
drag, startPoint x: 515, startPoint y: 189, endPoint x: 508, endPoint y: 233, distance: 44.4
click at [508, 233] on div "arrow_back TECH CHECK - Joule Everywhere - 101 Public Cloud Back to project Sen…" at bounding box center [383, 208] width 767 height 416
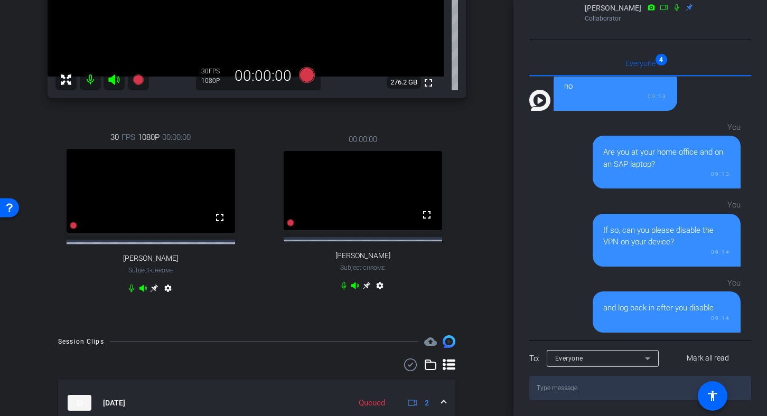
scroll to position [240, 0]
click at [571, 381] on textarea at bounding box center [641, 388] width 222 height 24
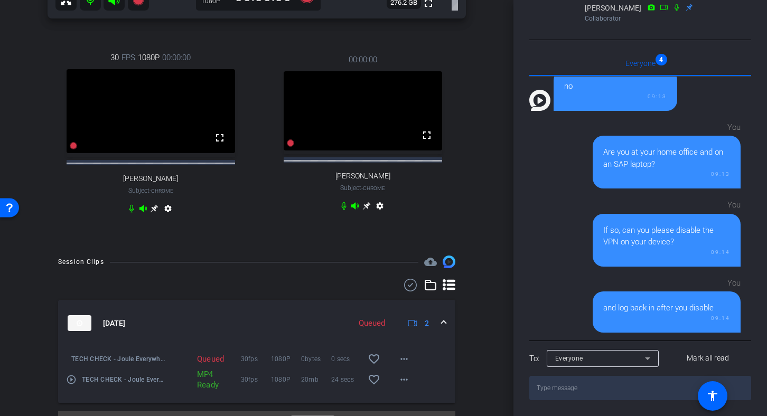
scroll to position [319, 0]
click at [402, 367] on mat-icon "more_horiz" at bounding box center [404, 360] width 13 height 13
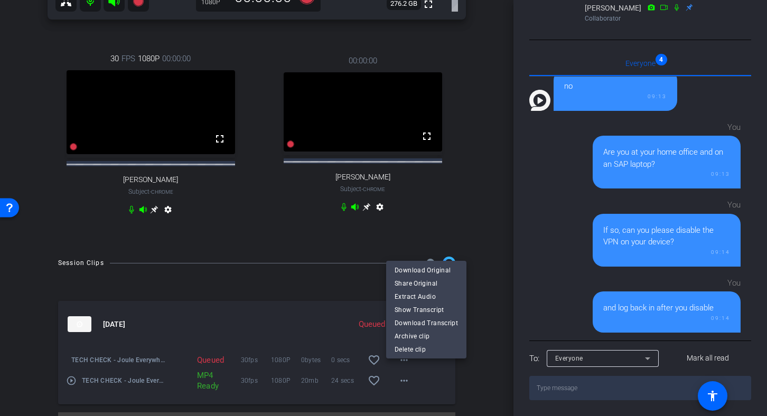
click at [225, 402] on div at bounding box center [383, 208] width 767 height 416
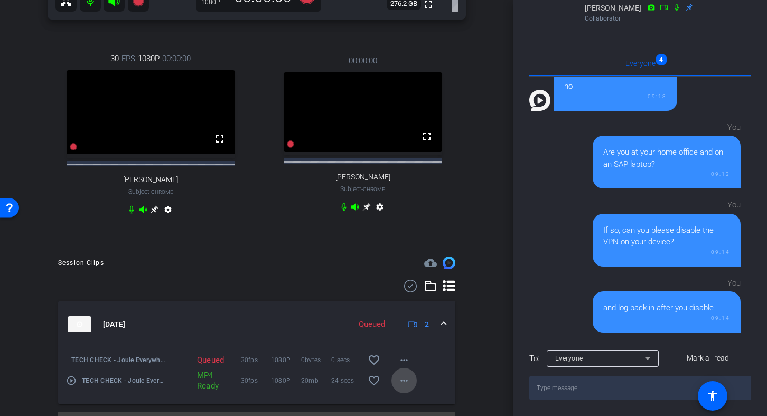
click at [398, 387] on mat-icon "more_horiz" at bounding box center [404, 381] width 13 height 13
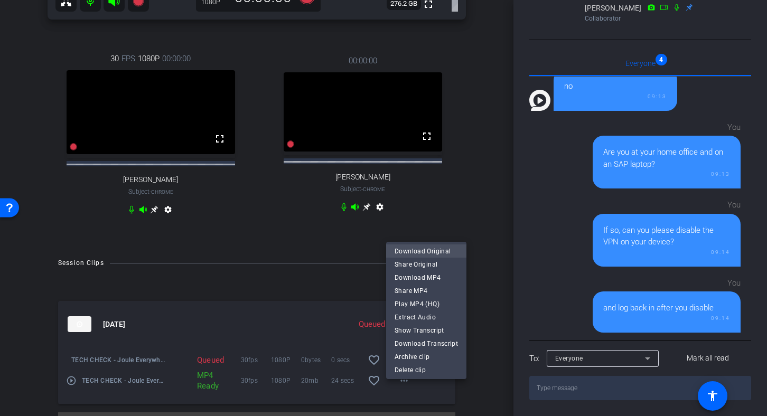
click at [429, 246] on span "Download Original" at bounding box center [426, 251] width 63 height 13
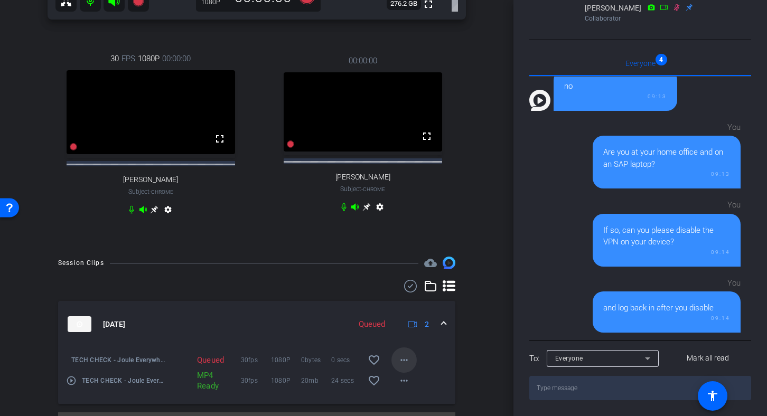
click at [398, 367] on mat-icon "more_horiz" at bounding box center [404, 360] width 13 height 13
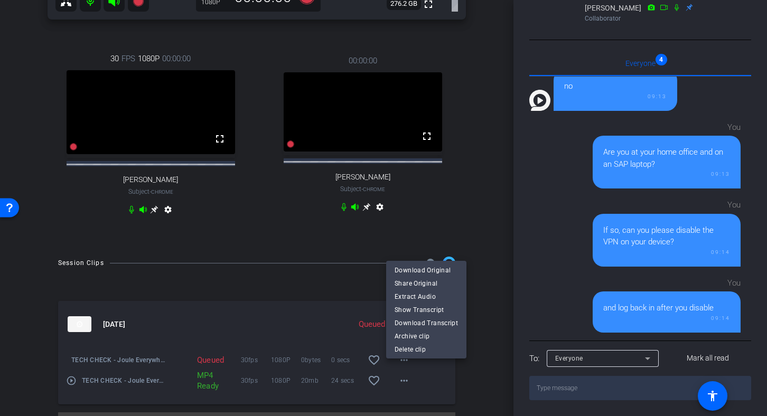
click at [299, 366] on div at bounding box center [383, 208] width 767 height 416
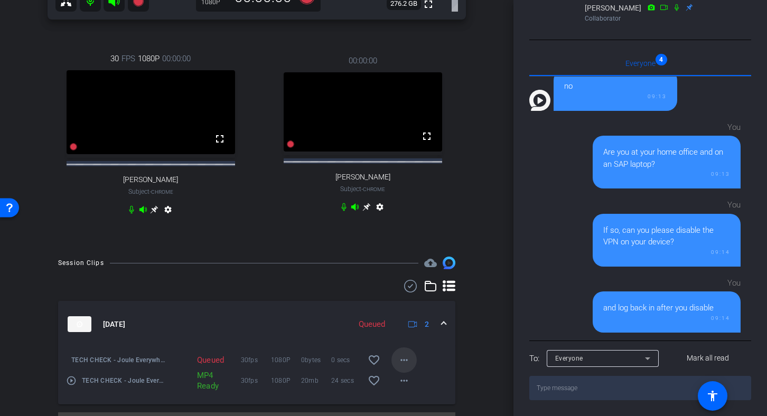
click at [398, 367] on mat-icon "more_horiz" at bounding box center [404, 360] width 13 height 13
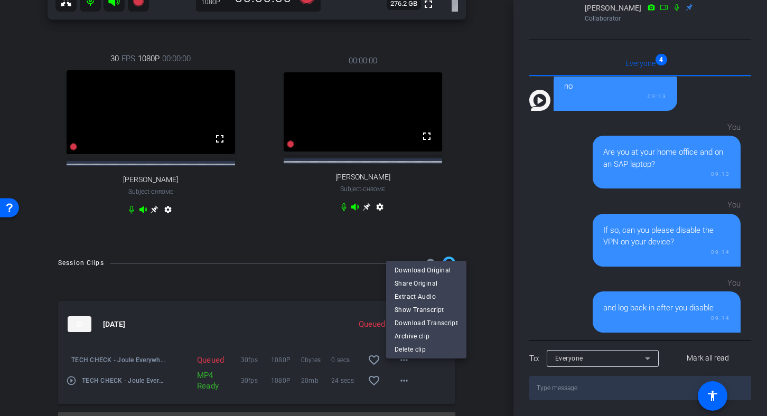
click at [319, 314] on div at bounding box center [383, 208] width 767 height 416
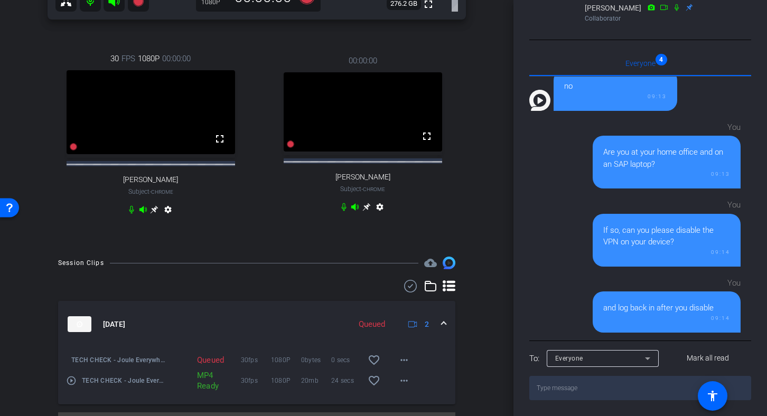
scroll to position [355, 0]
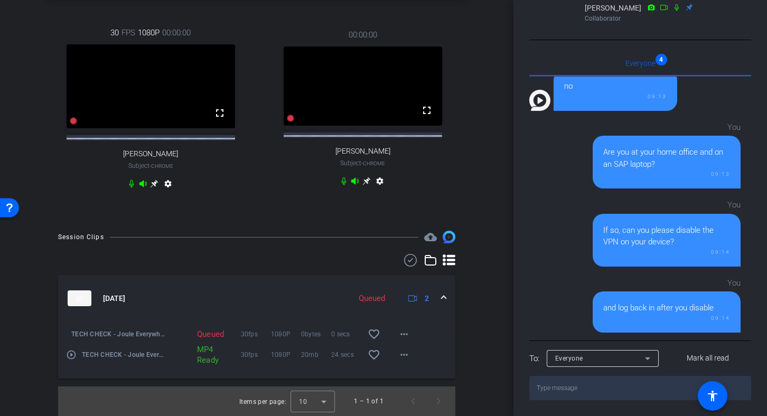
click at [250, 333] on span "30fps" at bounding box center [256, 334] width 30 height 11
drag, startPoint x: 160, startPoint y: 331, endPoint x: 192, endPoint y: 331, distance: 32.8
click at [192, 331] on div "TECH CHECK - Joule Everywhere - 101 Public Cloud-[PERSON_NAME]-2025-08-15-09-15…" at bounding box center [257, 328] width 382 height 13
click at [398, 335] on mat-icon "more_horiz" at bounding box center [404, 334] width 13 height 13
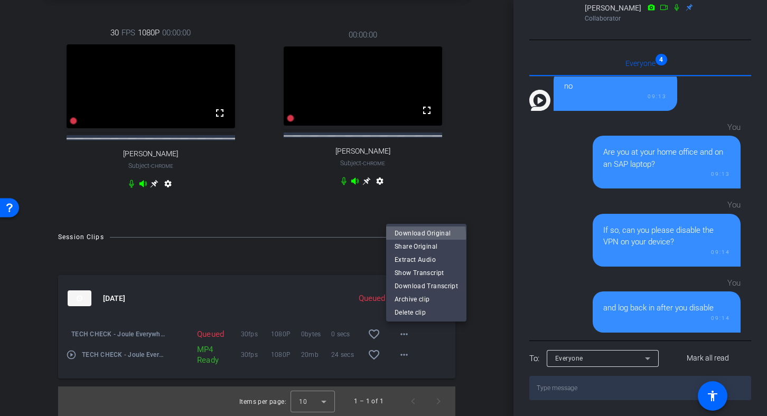
click at [424, 236] on span "Download Original" at bounding box center [426, 233] width 63 height 13
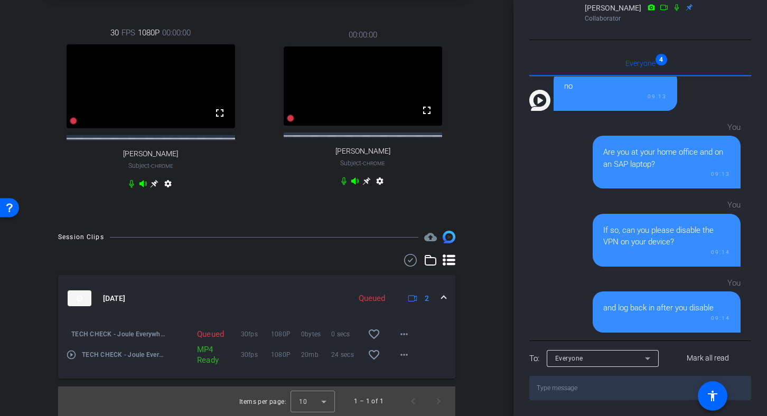
drag, startPoint x: 675, startPoint y: 324, endPoint x: 668, endPoint y: 392, distance: 68.1
click at [668, 392] on div "Everyone 4 You [PERSON_NAME] - can you hear or see me? 09:00 You Can you please…" at bounding box center [641, 226] width 222 height 350
click at [665, 299] on div "and log back in after you disable 09:14" at bounding box center [667, 312] width 148 height 41
click at [644, 60] on span "Everyone 4" at bounding box center [641, 63] width 30 height 7
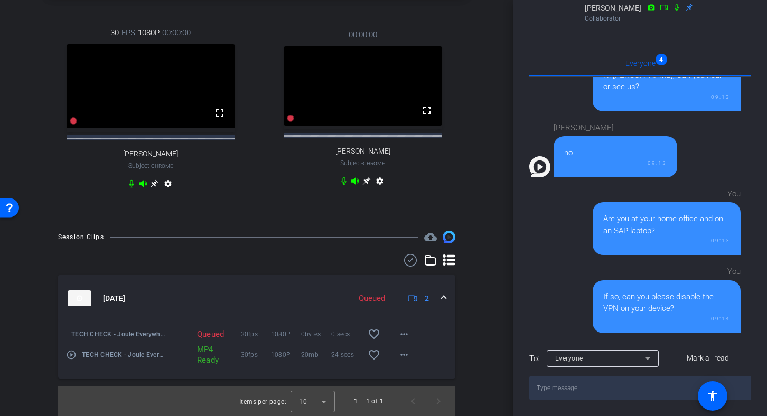
scroll to position [679, 0]
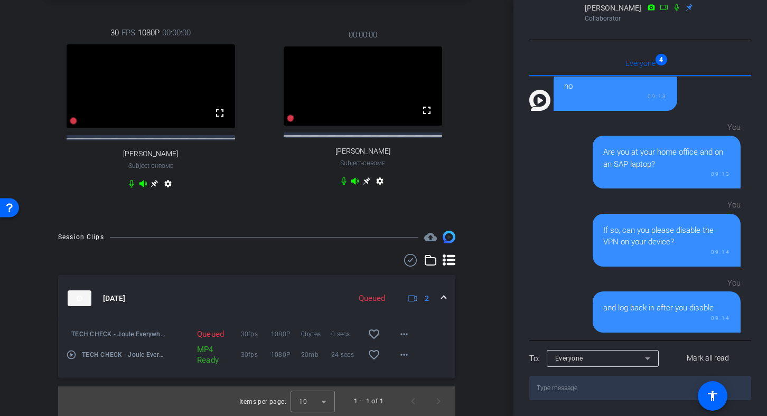
click at [597, 382] on textarea at bounding box center [641, 388] width 222 height 24
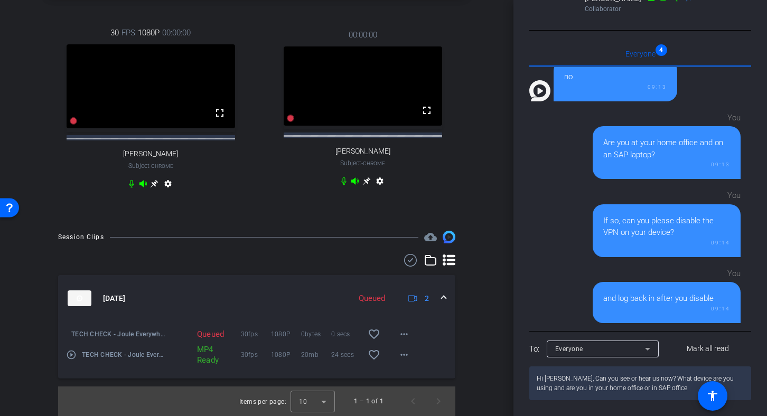
type textarea "Hi [PERSON_NAME], Can you see or hear us now? What device are you using and are…"
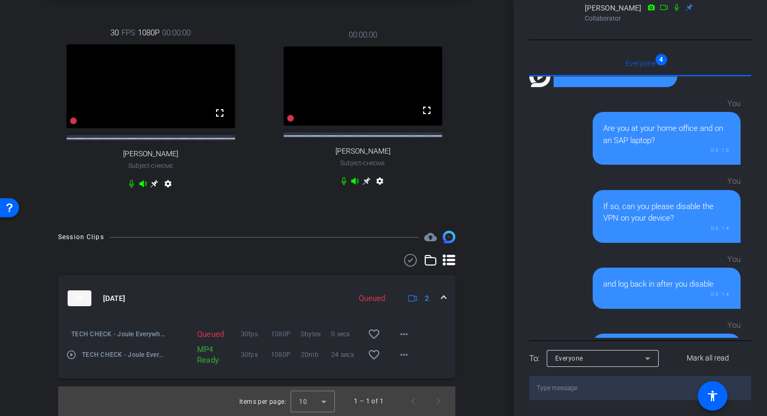
scroll to position [781, 0]
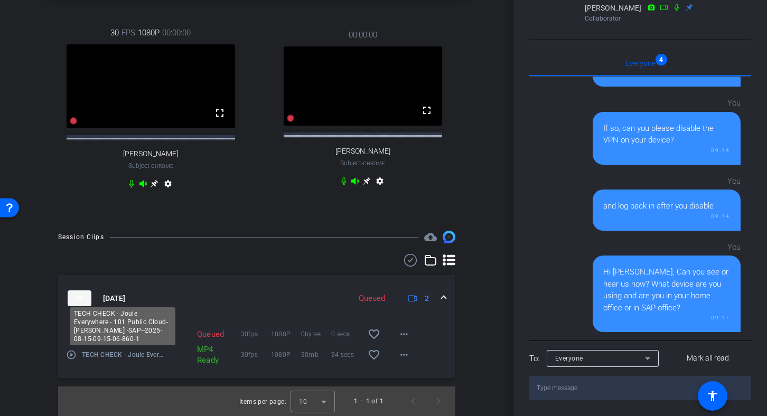
click at [123, 353] on span "TECH CHECK - Joule Everywhere - 101 Public Cloud-[PERSON_NAME] -SAP--2025-08-15…" at bounding box center [124, 355] width 84 height 11
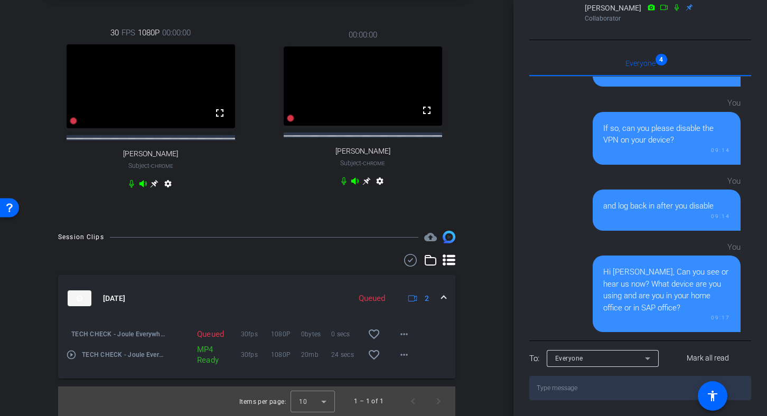
click at [69, 354] on mat-icon "play_circle_outline" at bounding box center [71, 355] width 11 height 11
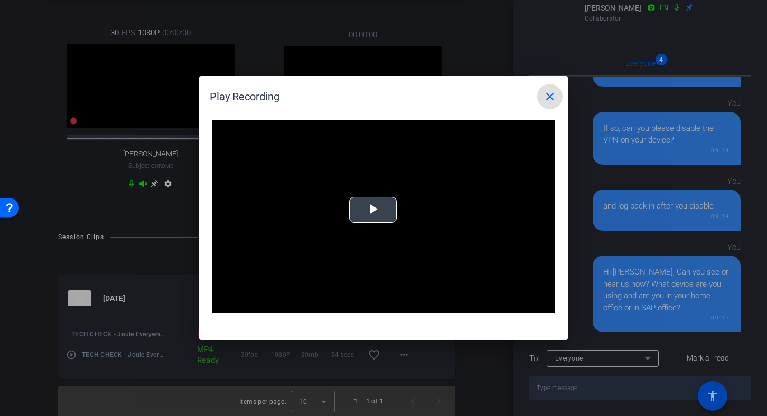
click at [373, 210] on span "Video Player" at bounding box center [373, 210] width 0 height 0
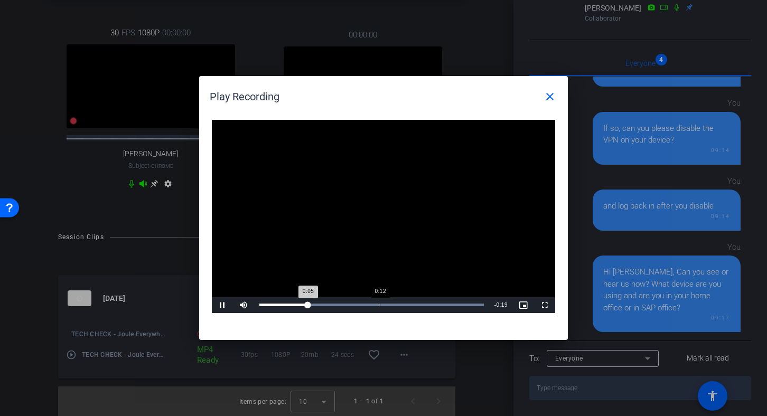
click at [380, 302] on div "Loaded : 100.00% 0:12 0:05" at bounding box center [371, 306] width 235 height 16
click at [414, 306] on div "Loaded : 100.00% 0:16 0:13" at bounding box center [372, 305] width 225 height 3
click at [549, 98] on mat-icon "close" at bounding box center [550, 96] width 13 height 13
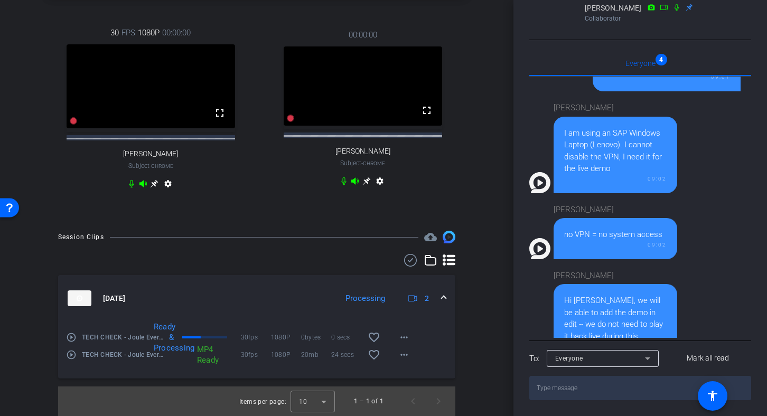
scroll to position [167, 0]
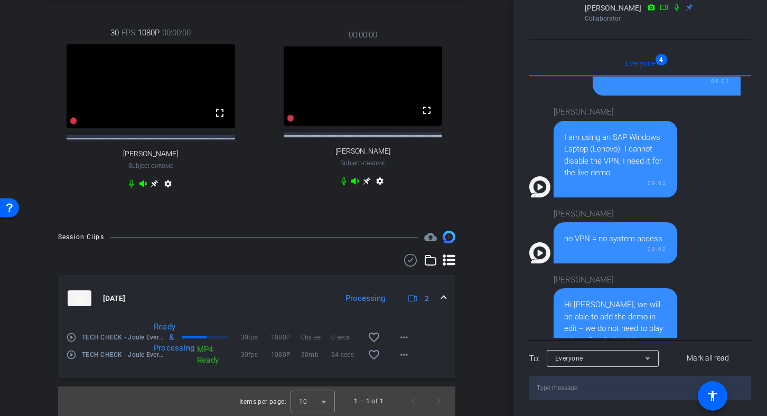
click at [360, 100] on video at bounding box center [363, 86] width 159 height 79
click at [363, 184] on icon at bounding box center [367, 181] width 8 height 8
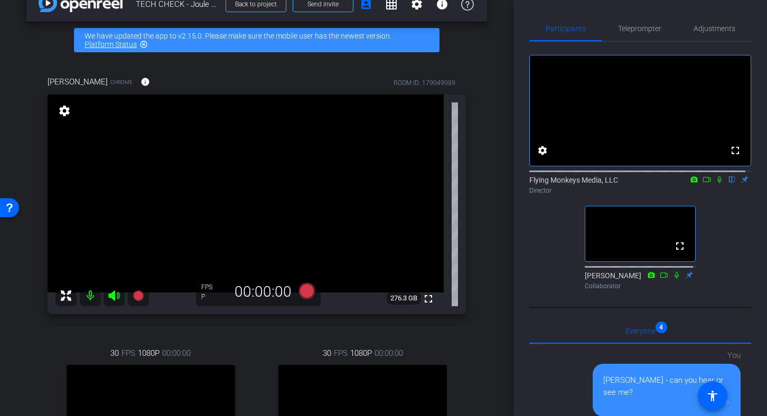
scroll to position [24, 0]
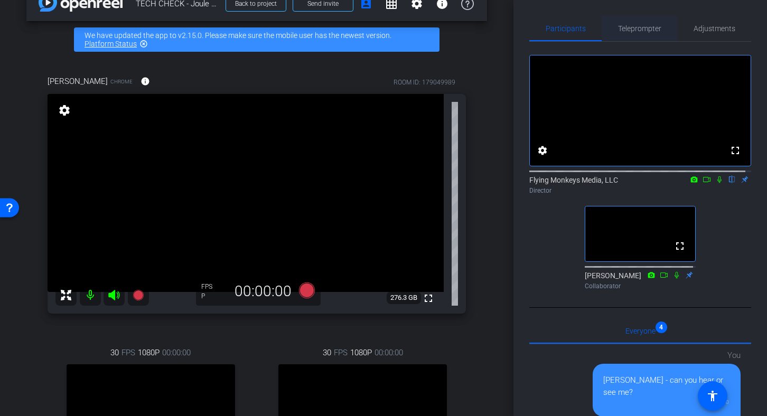
click at [638, 33] on span "Teleprompter" at bounding box center [639, 28] width 43 height 25
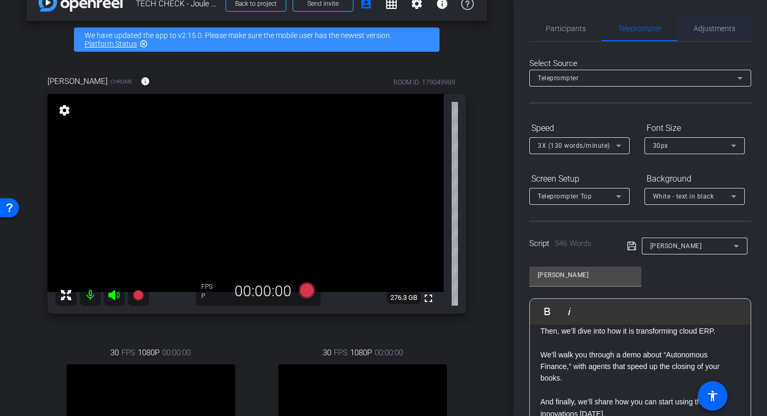
click at [707, 30] on span "Adjustments" at bounding box center [715, 28] width 42 height 7
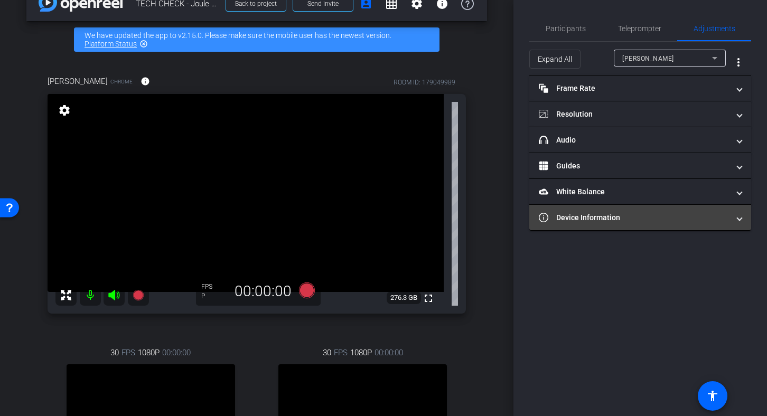
click at [627, 228] on mat-expansion-panel-header "Device Information" at bounding box center [641, 217] width 222 height 25
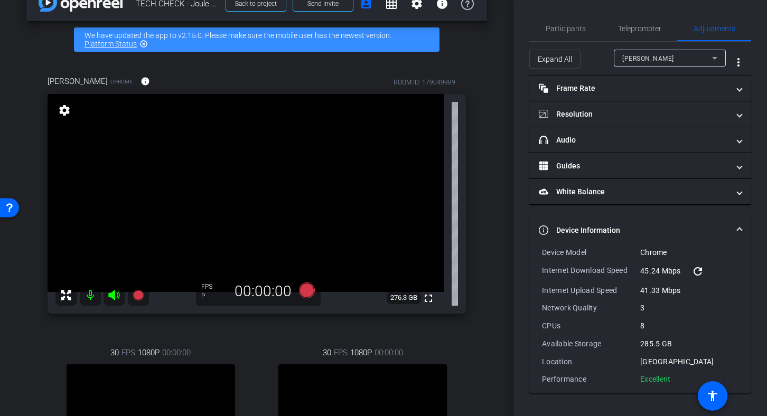
click at [645, 219] on mat-expansion-panel-header "Device Information" at bounding box center [641, 231] width 222 height 34
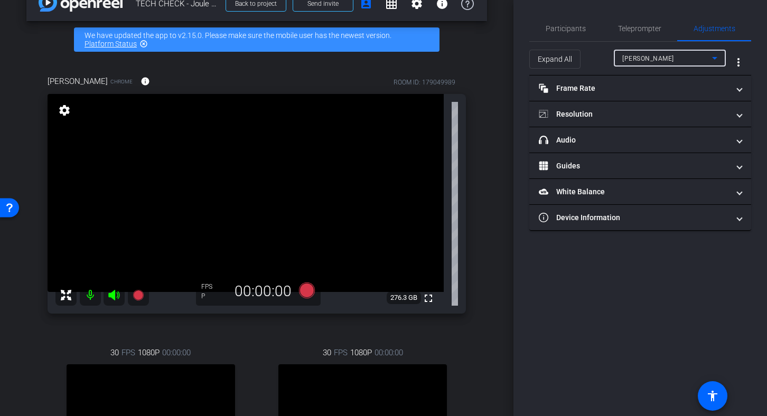
click at [696, 57] on div "[PERSON_NAME]" at bounding box center [668, 58] width 90 height 13
click at [565, 38] on span "Participants" at bounding box center [566, 28] width 40 height 25
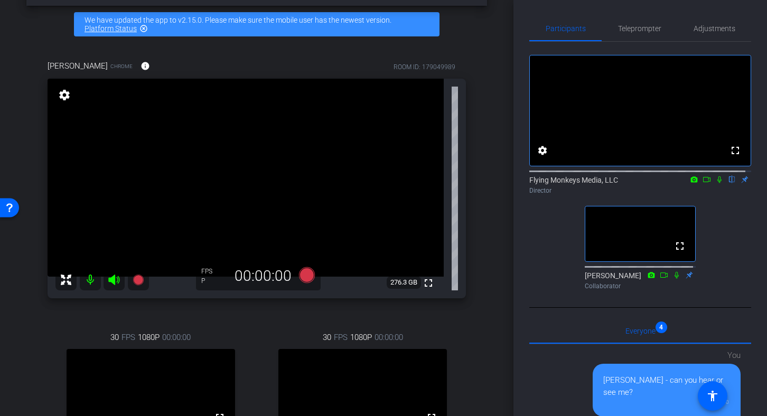
scroll to position [41, 0]
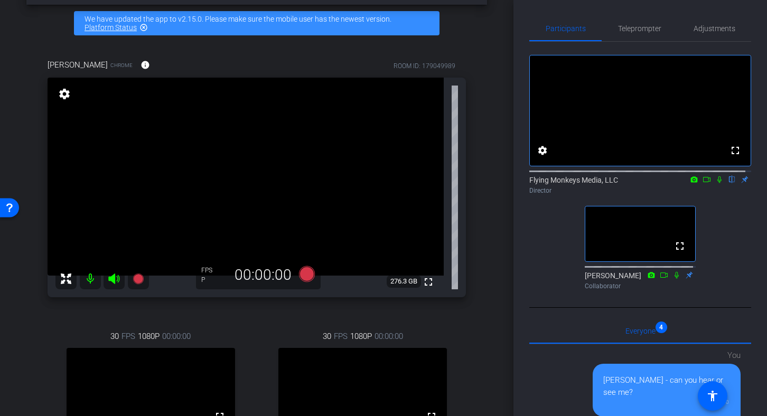
click at [67, 94] on mat-icon "settings" at bounding box center [64, 94] width 15 height 13
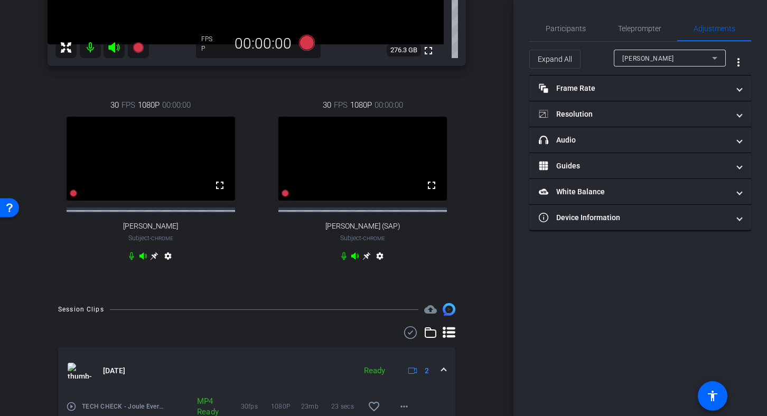
scroll to position [355, 0]
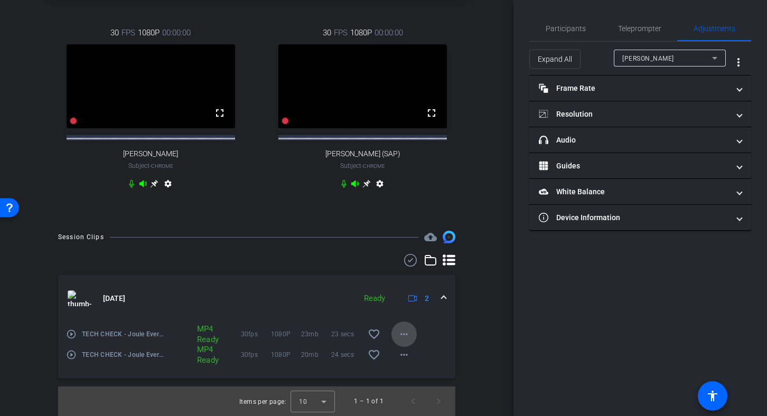
click at [398, 330] on mat-icon "more_horiz" at bounding box center [404, 334] width 13 height 13
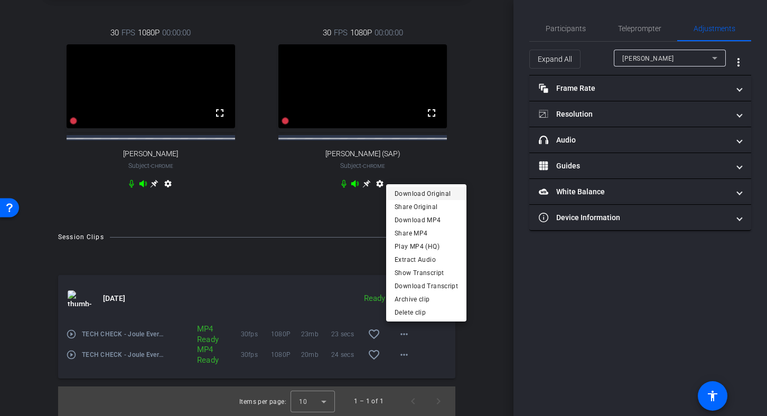
click at [428, 197] on span "Download Original" at bounding box center [426, 194] width 63 height 13
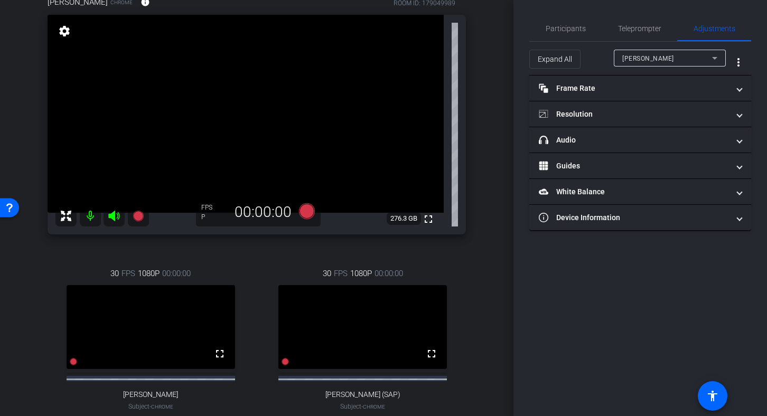
scroll to position [56, 0]
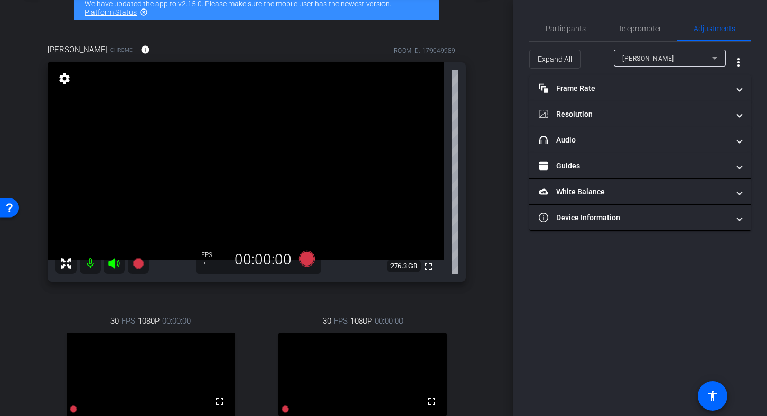
click at [506, 73] on div "arrow_back TECH CHECK - Joule Everywhere - 101 Public Cloud Back to project Sen…" at bounding box center [257, 152] width 514 height 416
drag, startPoint x: 506, startPoint y: 73, endPoint x: 504, endPoint y: 150, distance: 77.2
click at [504, 150] on div "arrow_back TECH CHECK - Joule Everywhere - 101 Public Cloud Back to project Sen…" at bounding box center [257, 152] width 514 height 416
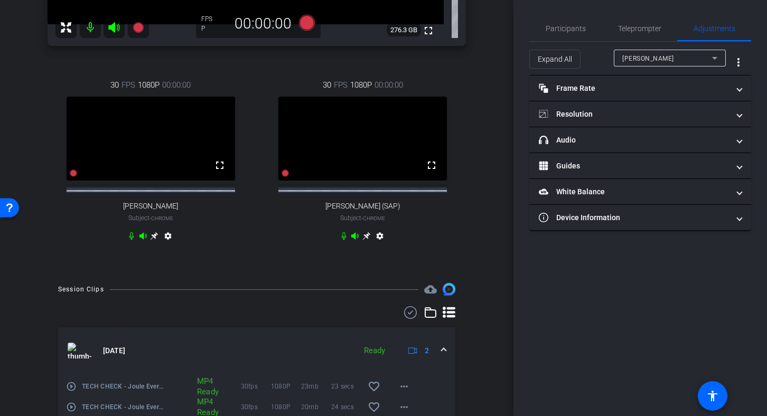
scroll to position [355, 0]
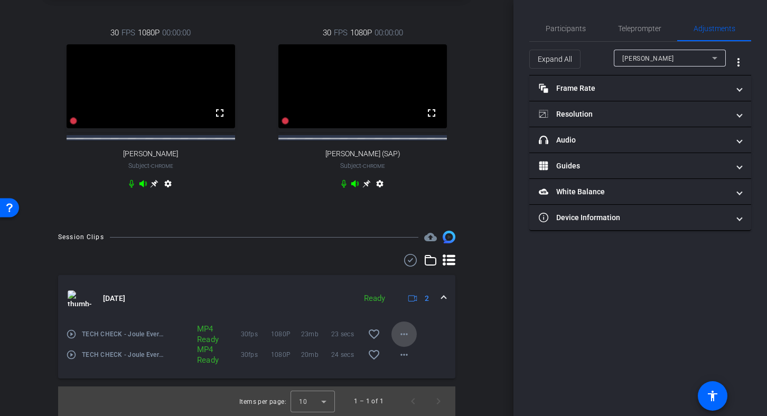
click at [401, 334] on mat-icon "more_horiz" at bounding box center [404, 334] width 13 height 13
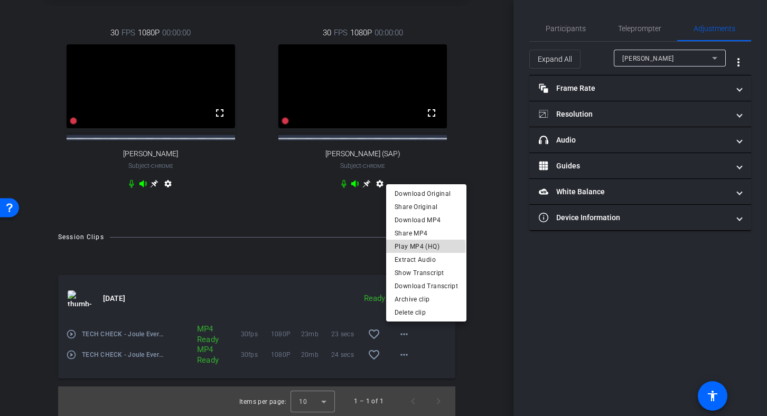
click at [415, 248] on span "Play MP4 (HQ)" at bounding box center [426, 246] width 63 height 13
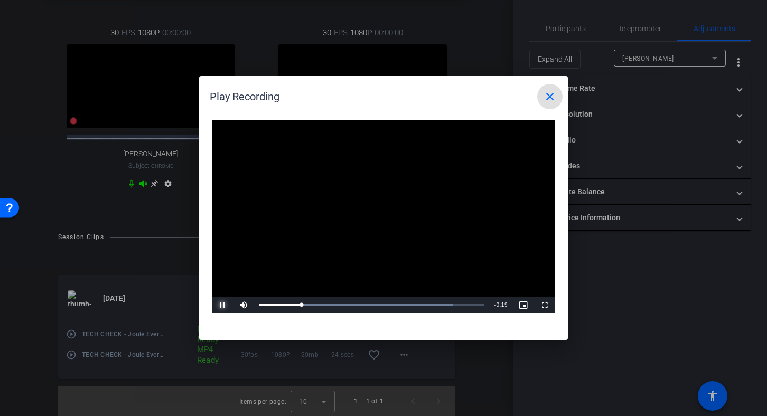
click at [220, 305] on span "Video Player" at bounding box center [222, 305] width 21 height 0
click at [549, 101] on mat-icon "close" at bounding box center [550, 96] width 13 height 13
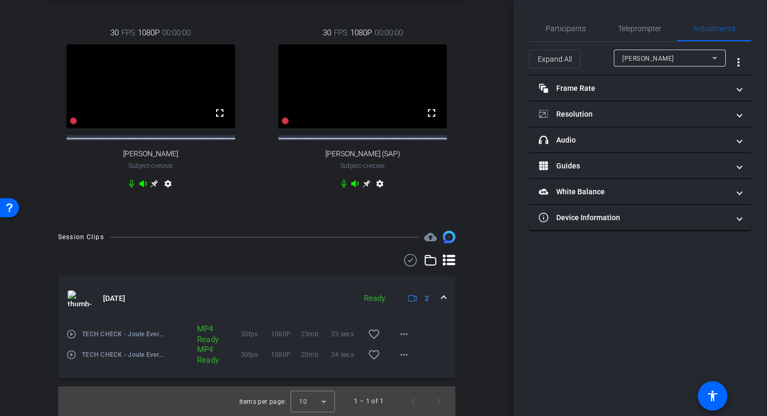
click at [758, 121] on div "Participants Teleprompter Adjustments settings Flying Monkeys Media, LLC flip D…" at bounding box center [641, 208] width 254 height 416
click at [648, 25] on span "Teleprompter" at bounding box center [639, 28] width 43 height 7
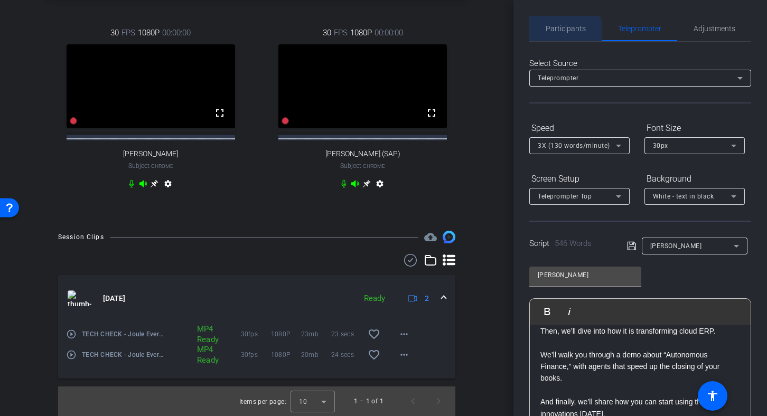
click at [559, 37] on span "Participants" at bounding box center [566, 28] width 40 height 25
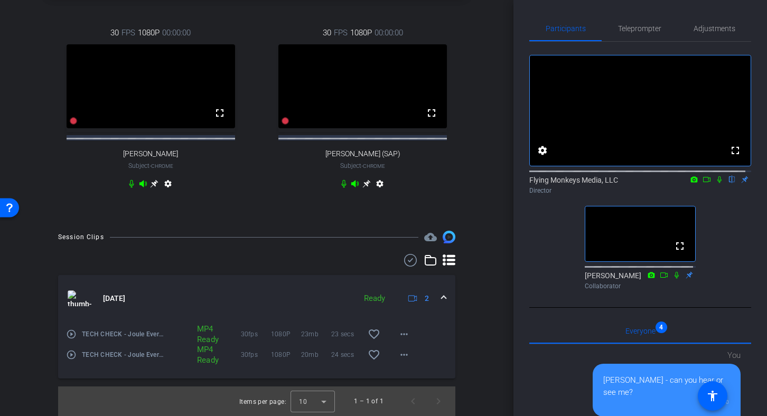
click at [718, 183] on icon at bounding box center [720, 180] width 4 height 7
click at [73, 337] on mat-icon "play_circle_outline" at bounding box center [71, 334] width 11 height 11
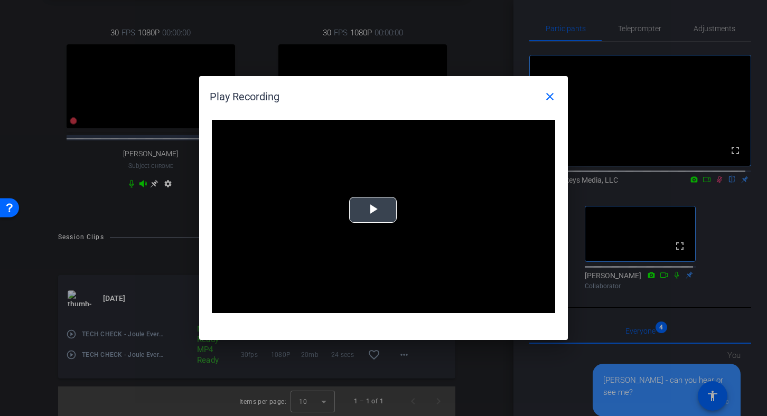
click at [373, 210] on span "Video Player" at bounding box center [373, 210] width 0 height 0
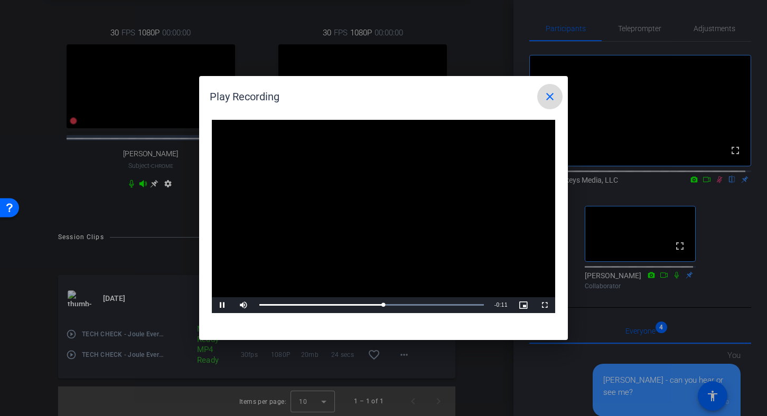
click at [550, 97] on mat-icon "close" at bounding box center [550, 96] width 13 height 13
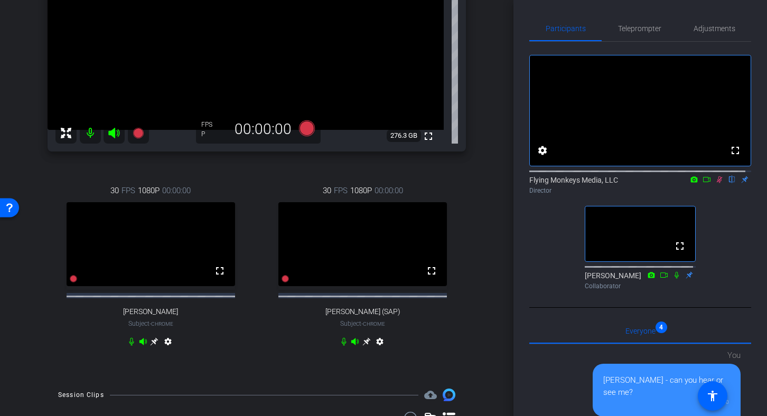
scroll to position [153, 0]
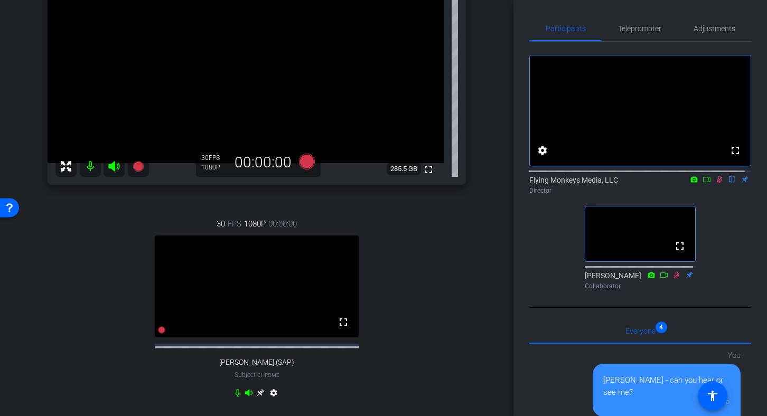
click at [716, 183] on icon at bounding box center [720, 179] width 8 height 7
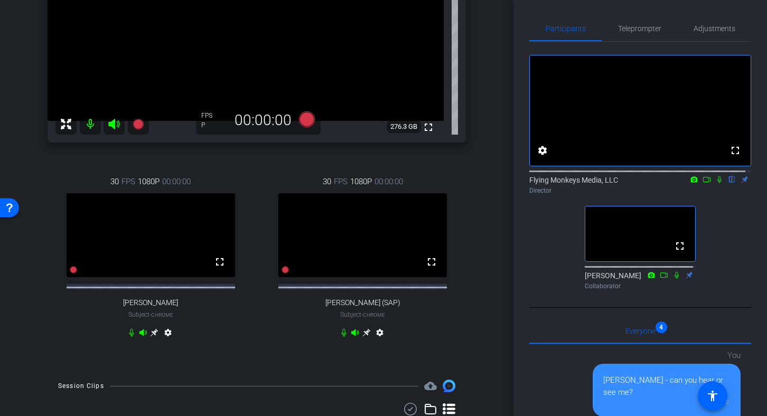
scroll to position [192, 0]
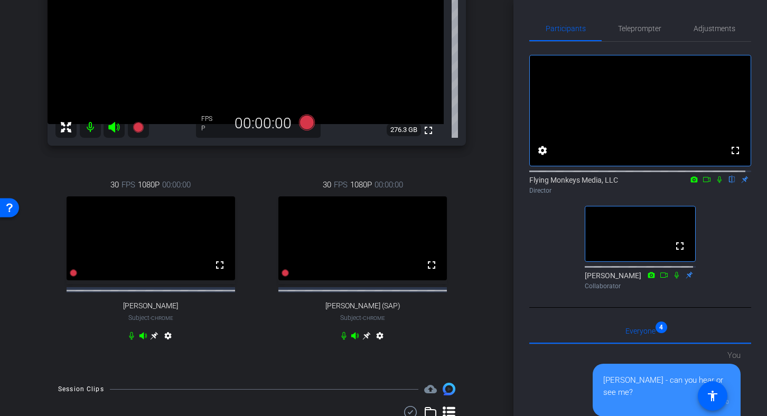
click at [154, 340] on icon at bounding box center [155, 336] width 8 height 8
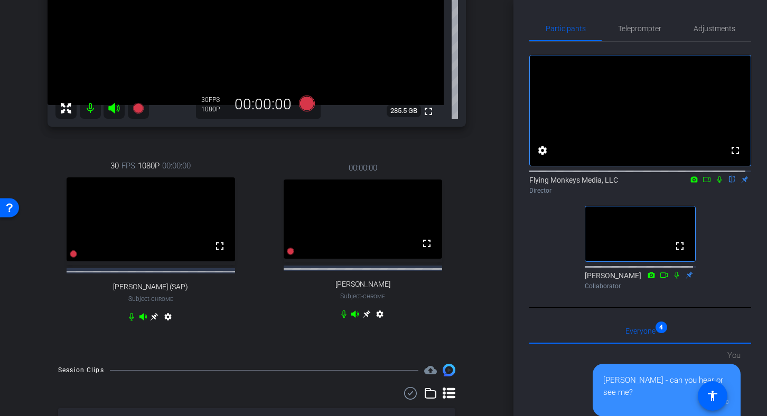
scroll to position [193, 0]
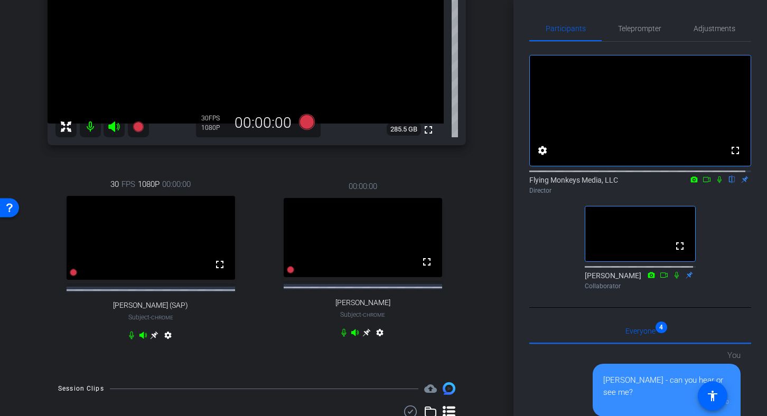
drag, startPoint x: 507, startPoint y: 192, endPoint x: 509, endPoint y: 166, distance: 25.9
click at [509, 166] on div "arrow_back TECH CHECK - Joule Everywhere - 101 Public Cloud Back to project Sen…" at bounding box center [257, 208] width 514 height 416
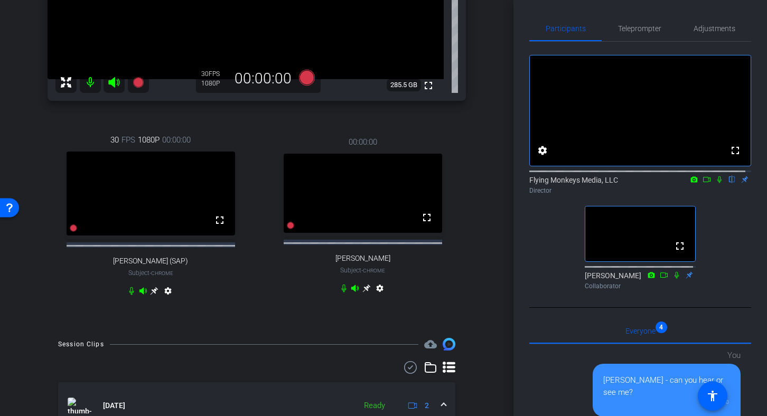
scroll to position [243, 0]
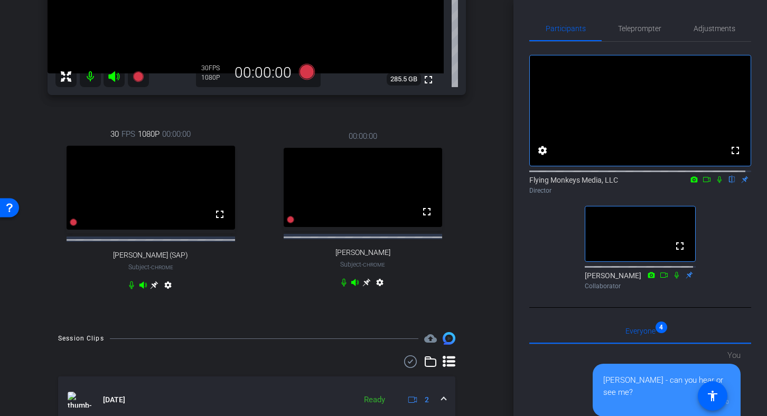
click at [363, 287] on icon at bounding box center [367, 283] width 8 height 8
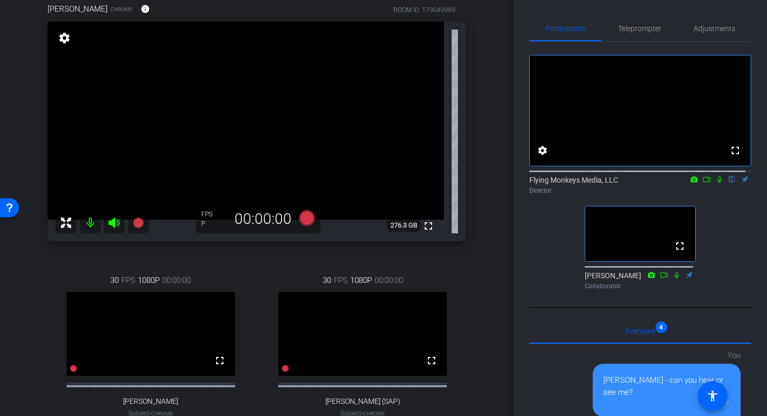
scroll to position [94, 0]
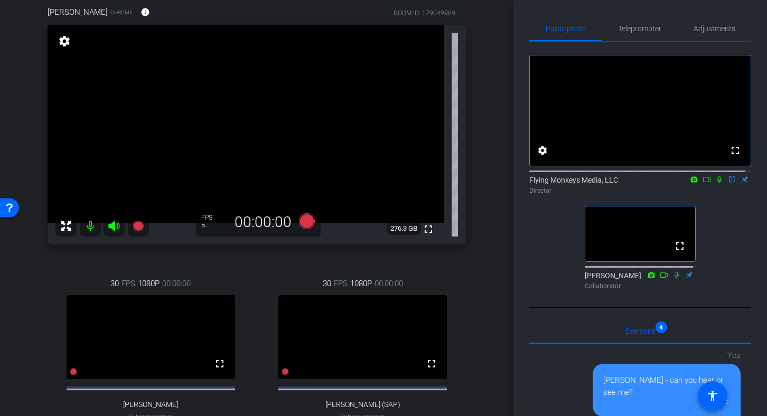
drag, startPoint x: 508, startPoint y: 140, endPoint x: 508, endPoint y: 106, distance: 34.4
click at [508, 106] on div "arrow_back TECH CHECK - Joule Everywhere - 101 Public Cloud Back to project Sen…" at bounding box center [383, 208] width 767 height 416
drag, startPoint x: 507, startPoint y: 119, endPoint x: 505, endPoint y: 147, distance: 28.1
click at [505, 147] on div "arrow_back TECH CHECK - Joule Everywhere - 101 Public Cloud Back to project Sen…" at bounding box center [257, 114] width 514 height 416
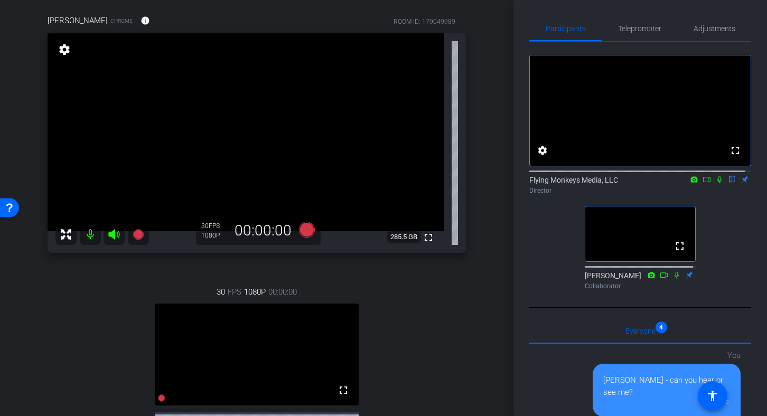
scroll to position [86, 0]
click at [640, 31] on span "Teleprompter" at bounding box center [639, 28] width 43 height 7
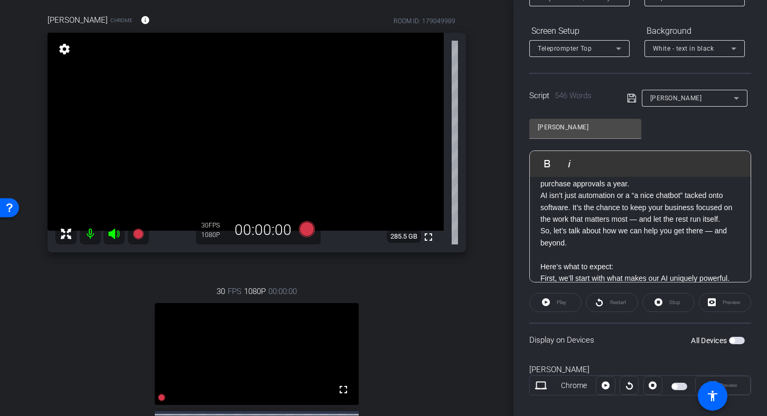
scroll to position [470, 0]
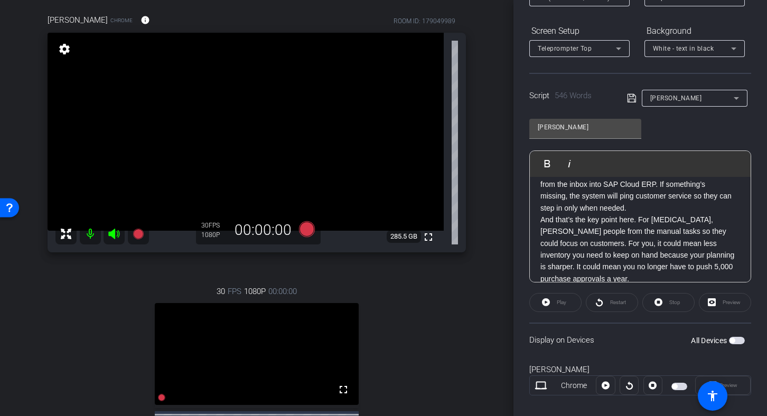
click at [745, 240] on div "Play Play from this location Play Selected Play and display the selected text o…" at bounding box center [641, 217] width 222 height 132
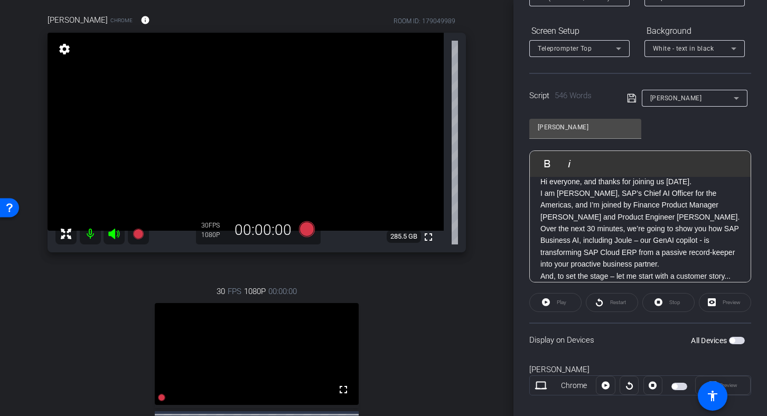
scroll to position [3, 0]
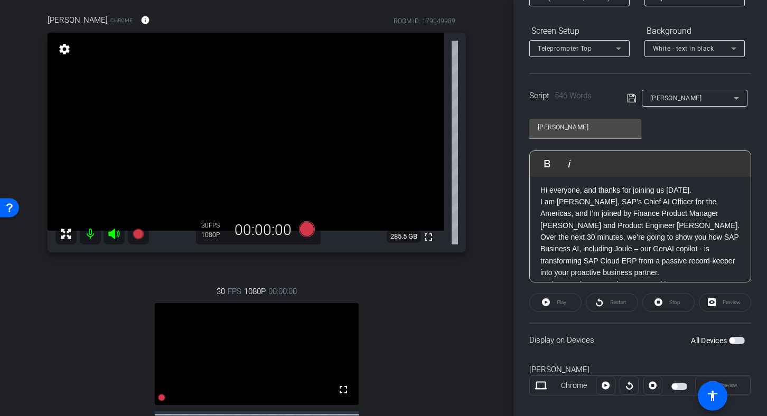
click at [507, 100] on div "arrow_back TECH CHECK - Joule Everywhere - 101 Public Cloud Back to project Sen…" at bounding box center [257, 122] width 514 height 416
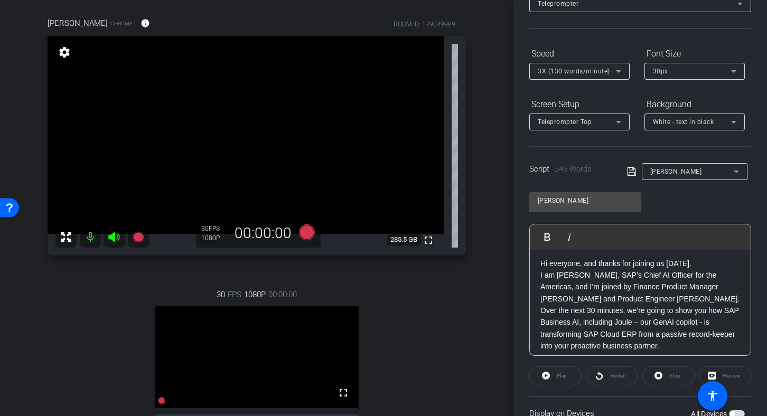
scroll to position [24, 0]
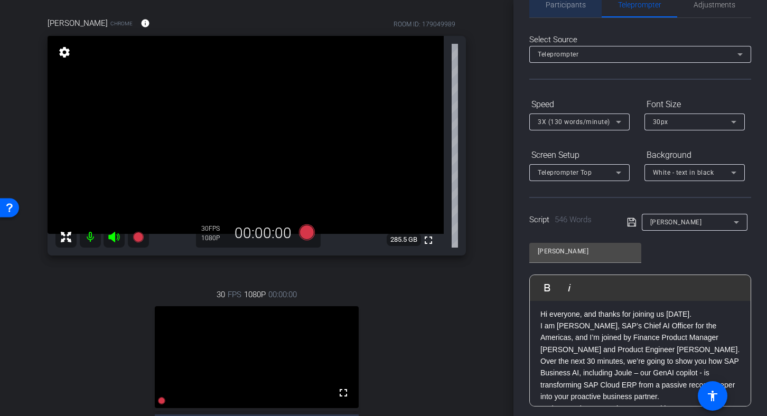
click at [559, 13] on span "Participants" at bounding box center [566, 4] width 40 height 25
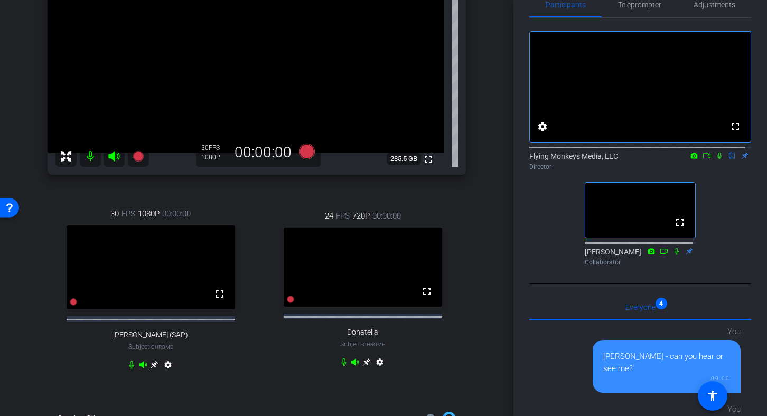
scroll to position [163, 0]
click at [507, 231] on div "arrow_back TECH CHECK - Joule Everywhere - 101 Public Cloud Back to project Sen…" at bounding box center [257, 45] width 514 height 416
click at [514, 231] on div "Participants Teleprompter Adjustments fullscreen settings Flying Monkeys Media,…" at bounding box center [641, 208] width 254 height 416
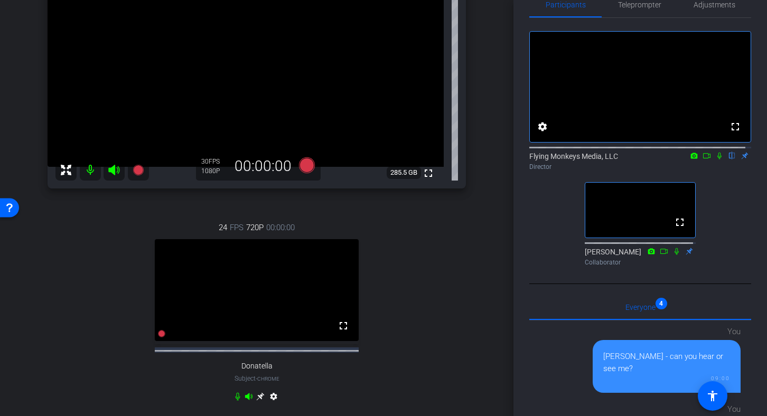
scroll to position [159, 0]
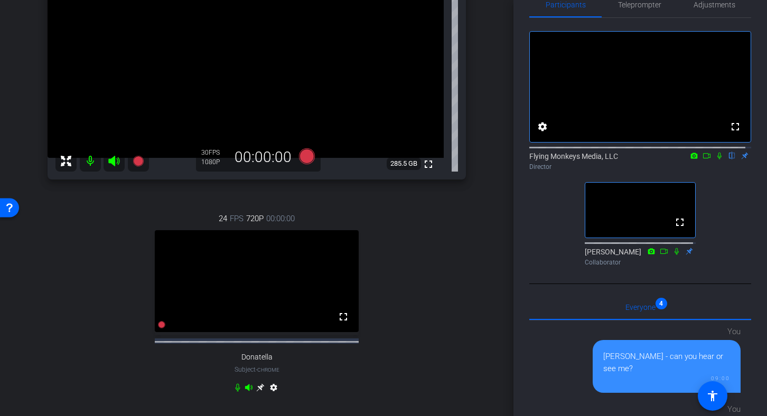
click at [257, 392] on icon at bounding box center [260, 388] width 8 height 8
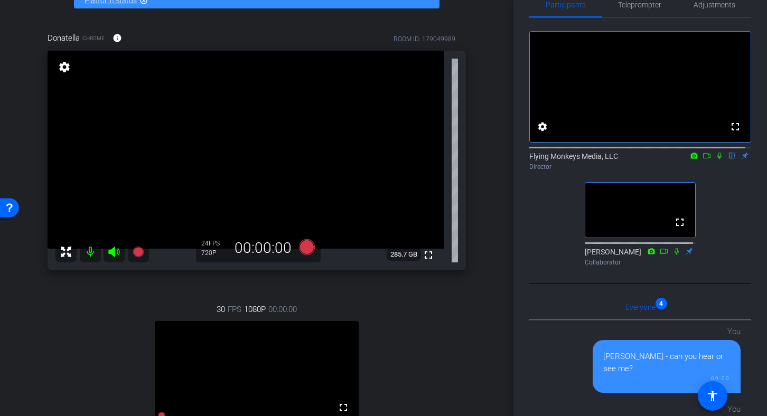
scroll to position [67, 0]
click at [698, 4] on span "Adjustments" at bounding box center [715, 4] width 42 height 7
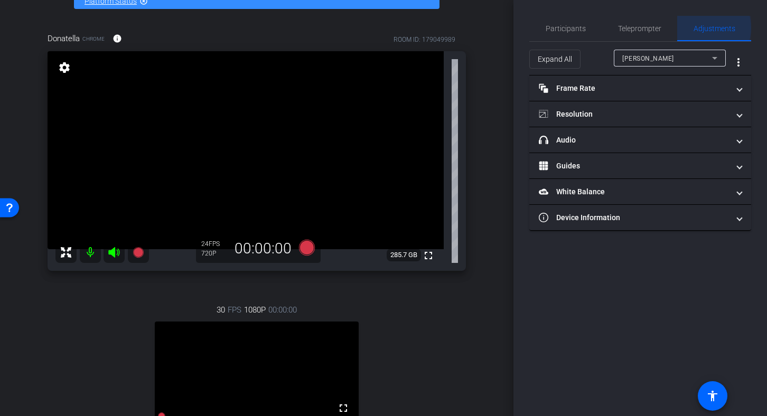
scroll to position [0, 0]
click at [664, 60] on span "[PERSON_NAME]" at bounding box center [649, 58] width 52 height 7
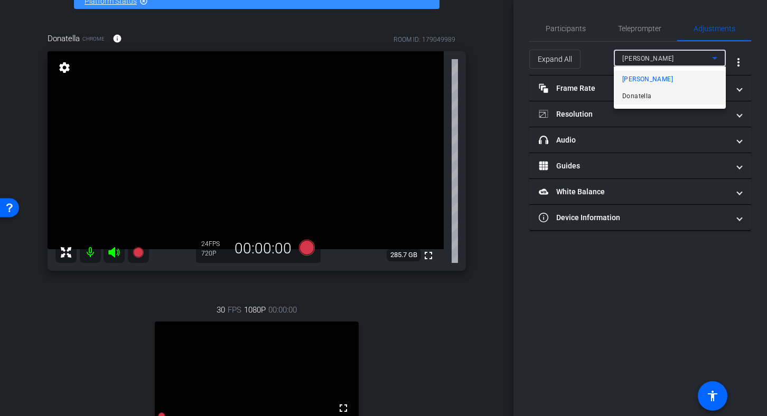
click at [642, 96] on span "Donatella" at bounding box center [637, 96] width 29 height 13
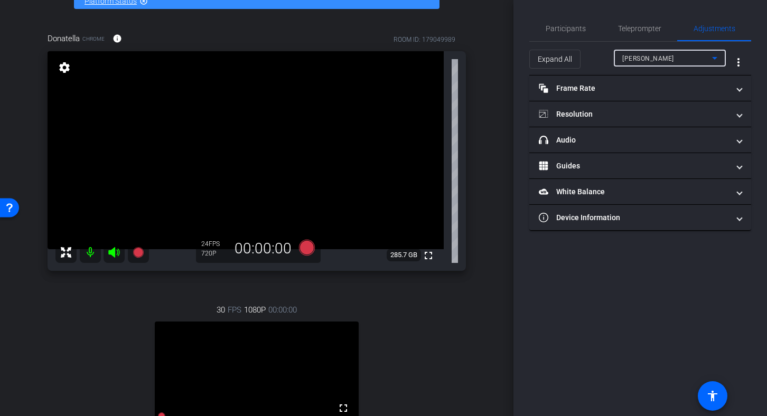
type input "11000"
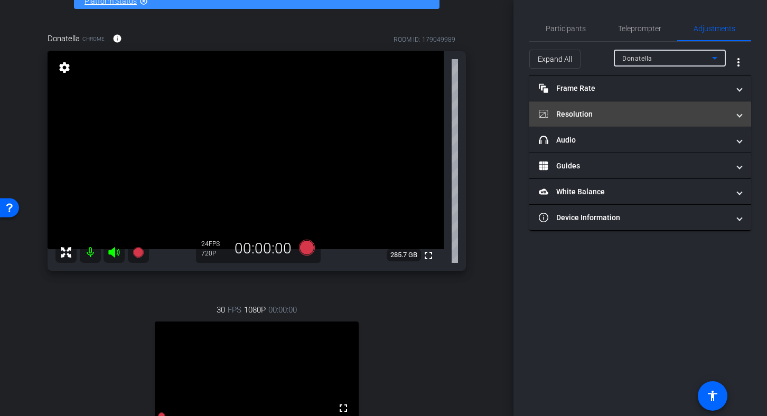
click at [606, 115] on mat-panel-title "Resolution" at bounding box center [634, 114] width 190 height 11
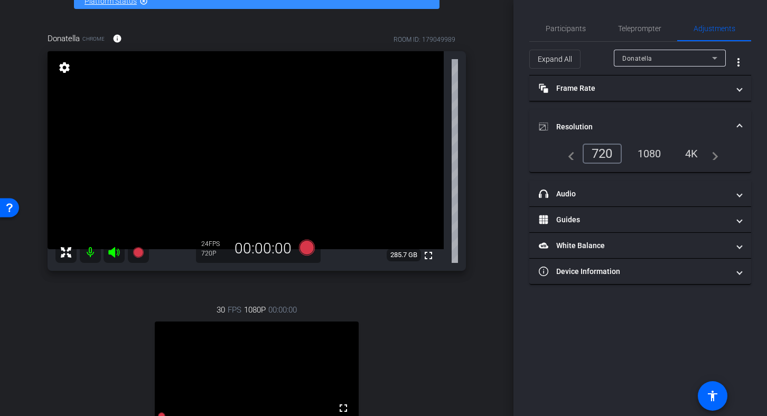
click at [643, 148] on div "1080" at bounding box center [650, 154] width 40 height 18
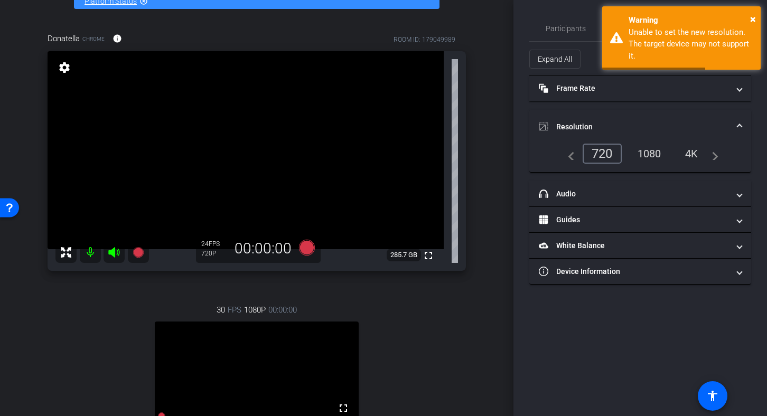
click at [647, 157] on div "1080" at bounding box center [650, 154] width 40 height 18
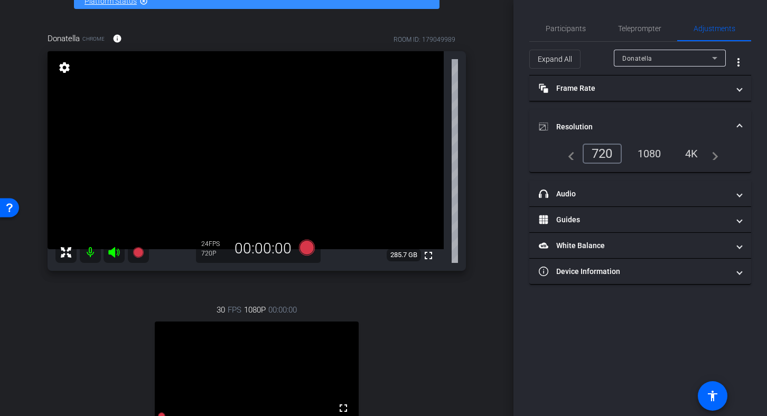
click at [650, 147] on div "1080" at bounding box center [650, 154] width 40 height 18
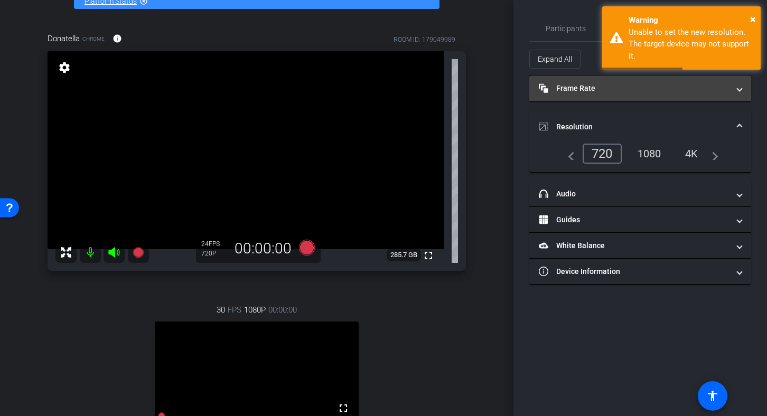
click at [625, 91] on mat-panel-title "Frame Rate Frame Rate" at bounding box center [634, 88] width 190 height 11
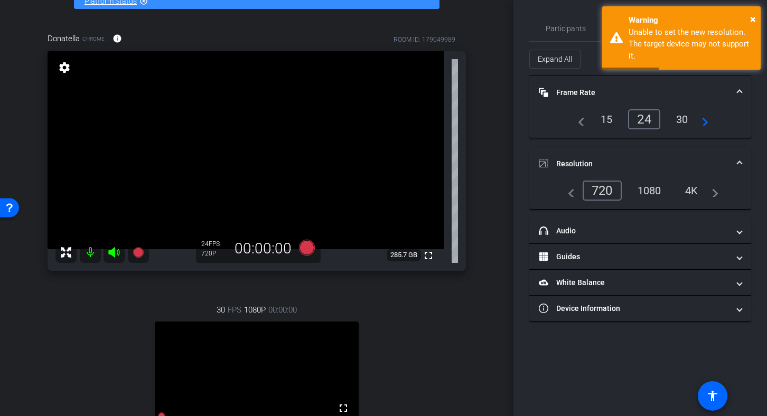
click at [675, 124] on div "30" at bounding box center [683, 119] width 28 height 18
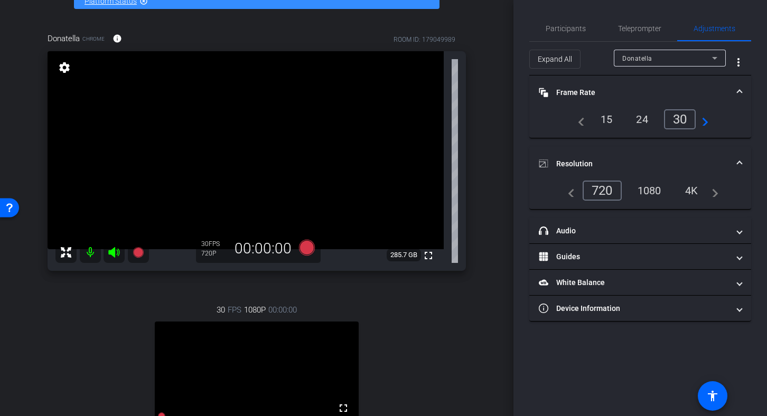
click at [650, 82] on mat-expansion-panel-header "Frame Rate Frame Rate" at bounding box center [641, 93] width 222 height 34
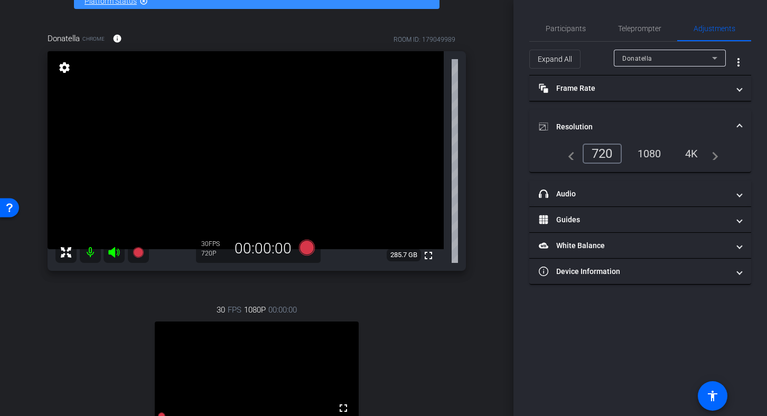
click at [636, 167] on div "navigate_before 720 1080 4K navigate_next" at bounding box center [641, 158] width 222 height 29
click at [646, 157] on div "1080" at bounding box center [650, 154] width 40 height 18
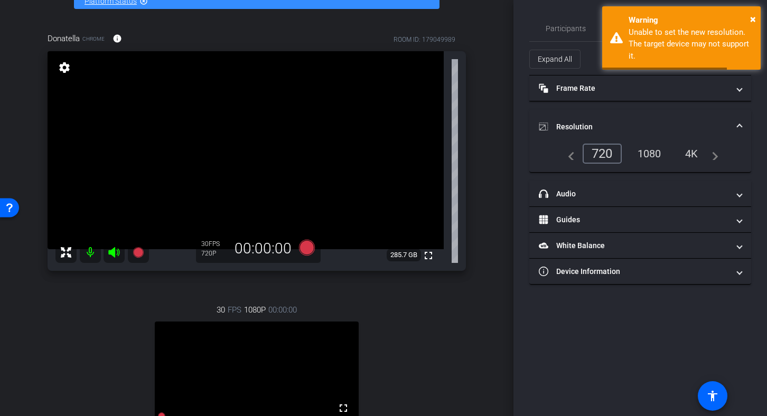
click at [627, 119] on mat-expansion-panel-header "Resolution" at bounding box center [641, 127] width 222 height 34
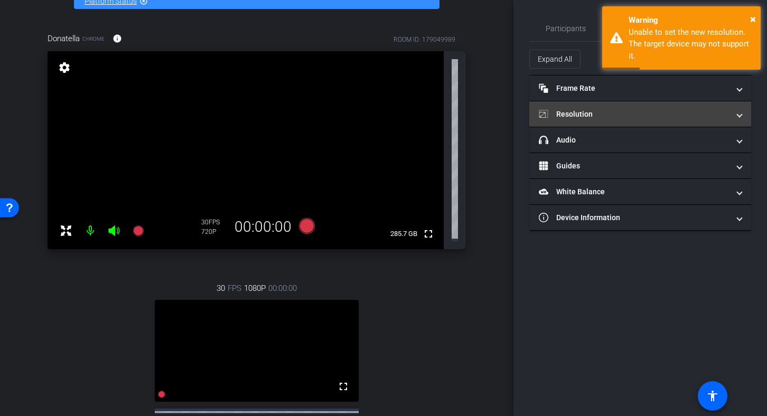
click at [670, 110] on mat-panel-title "Resolution" at bounding box center [634, 114] width 190 height 11
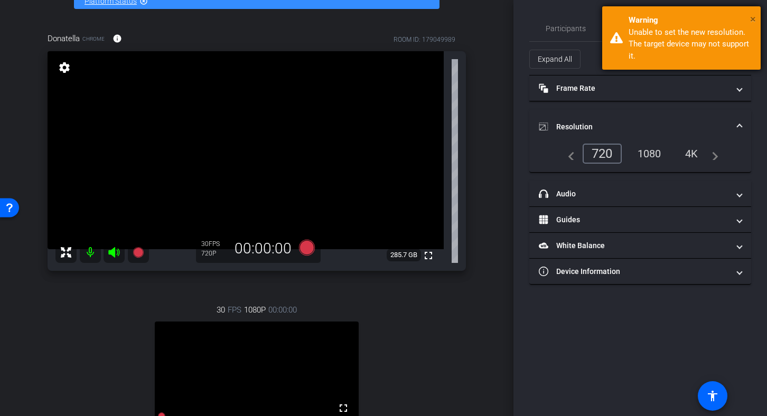
click at [753, 17] on span "×" at bounding box center [753, 19] width 6 height 13
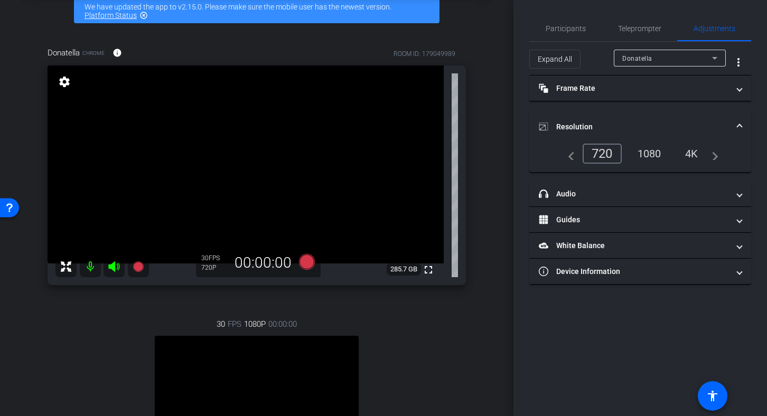
scroll to position [52, 0]
click at [568, 30] on span "Participants" at bounding box center [566, 28] width 40 height 7
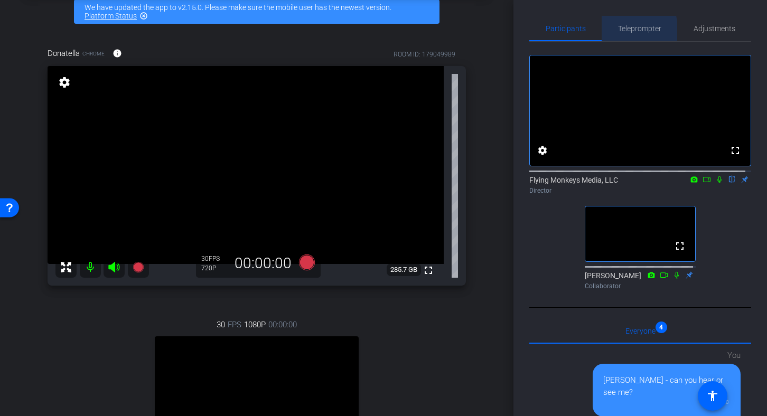
click at [623, 31] on span "Teleprompter" at bounding box center [639, 28] width 43 height 7
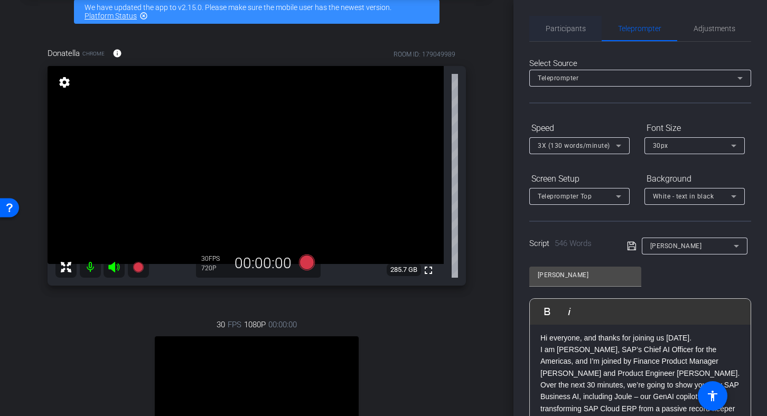
click at [561, 27] on span "Participants" at bounding box center [566, 28] width 40 height 7
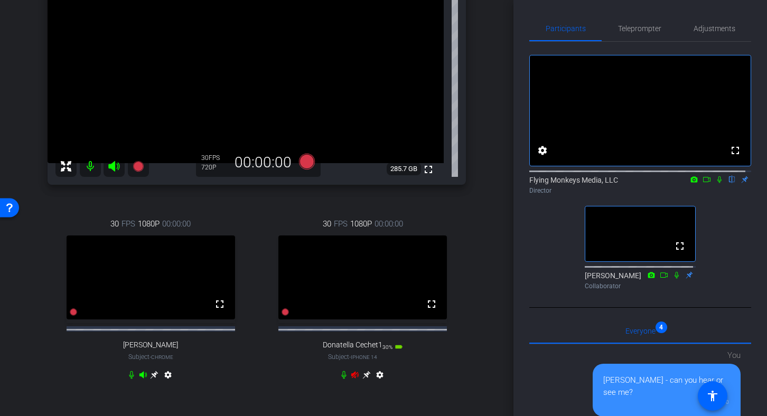
scroll to position [175, 0]
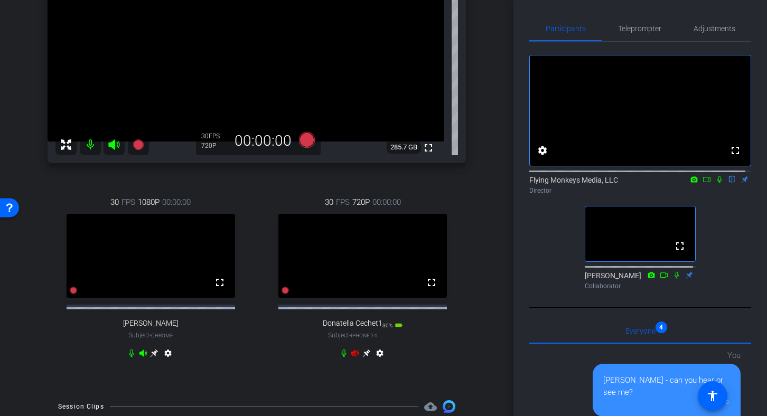
click at [363, 358] on icon at bounding box center [367, 353] width 8 height 8
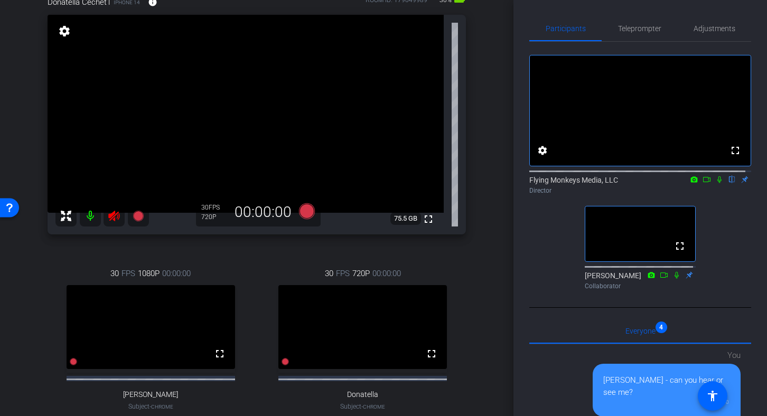
click at [116, 217] on icon at bounding box center [114, 216] width 13 height 13
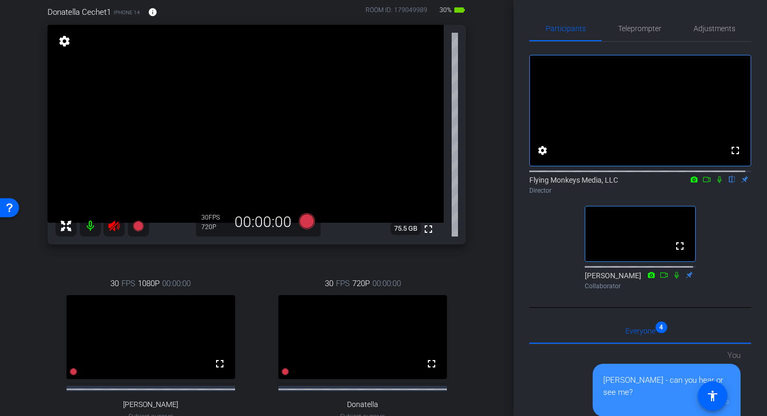
click at [115, 226] on icon at bounding box center [114, 226] width 13 height 13
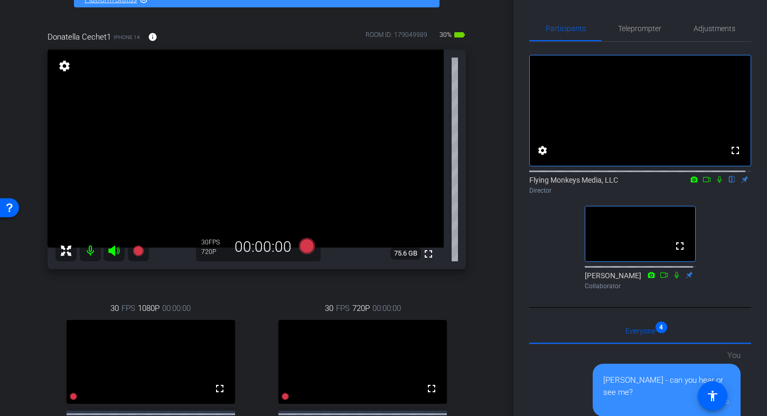
scroll to position [42, 0]
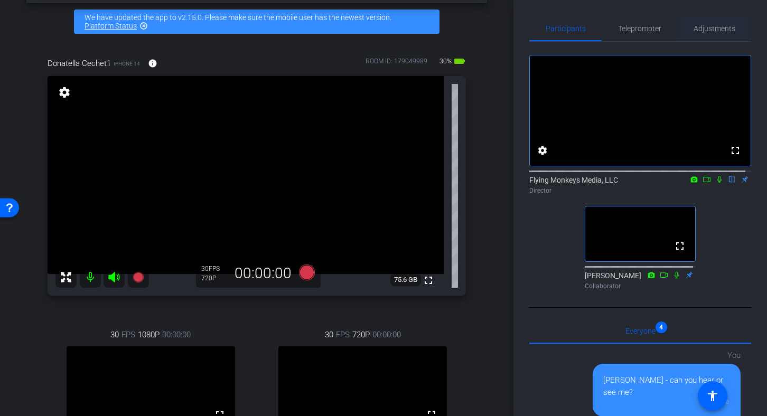
click at [698, 29] on span "Adjustments" at bounding box center [715, 28] width 42 height 7
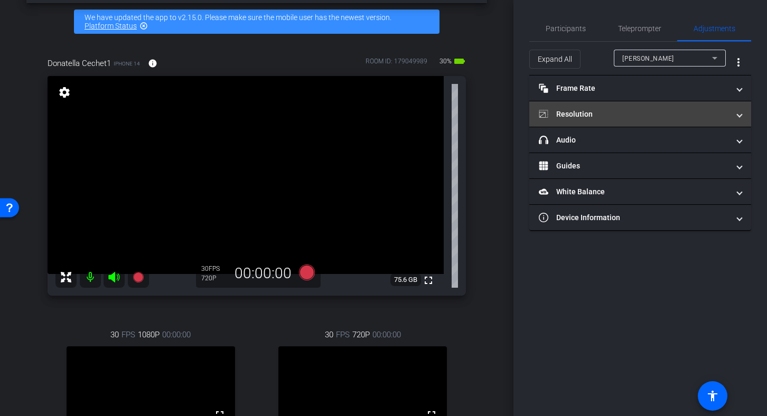
click at [614, 116] on mat-panel-title "Resolution" at bounding box center [634, 114] width 190 height 11
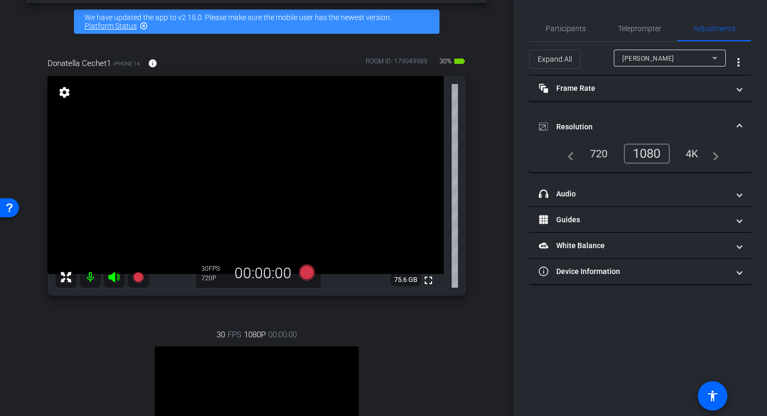
click at [628, 53] on div "[PERSON_NAME]" at bounding box center [668, 58] width 90 height 13
type input "1000"
click at [648, 147] on div "1080" at bounding box center [651, 154] width 40 height 18
click at [647, 116] on mat-expansion-panel-header "Resolution" at bounding box center [641, 127] width 222 height 34
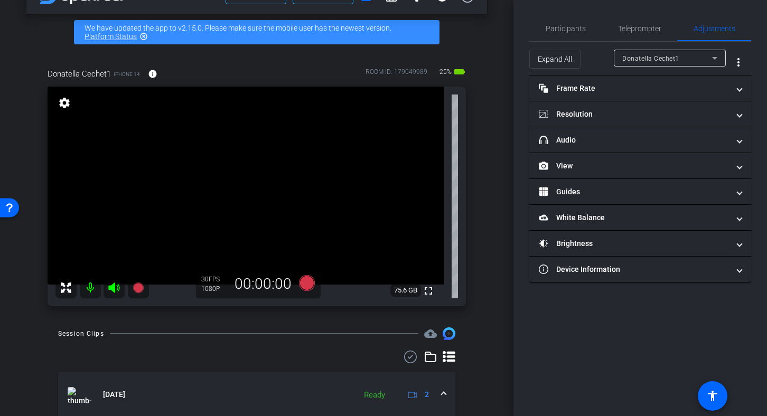
scroll to position [50, 0]
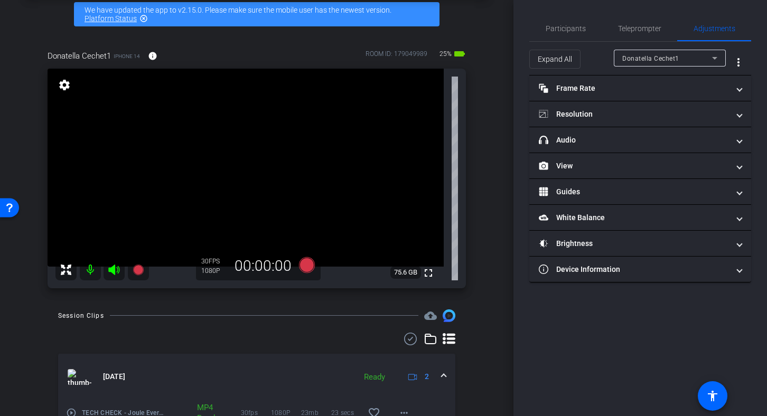
click at [506, 174] on div "arrow_back TECH CHECK - Joule Everywhere - 101 Public Cloud Back to project Sen…" at bounding box center [257, 158] width 514 height 416
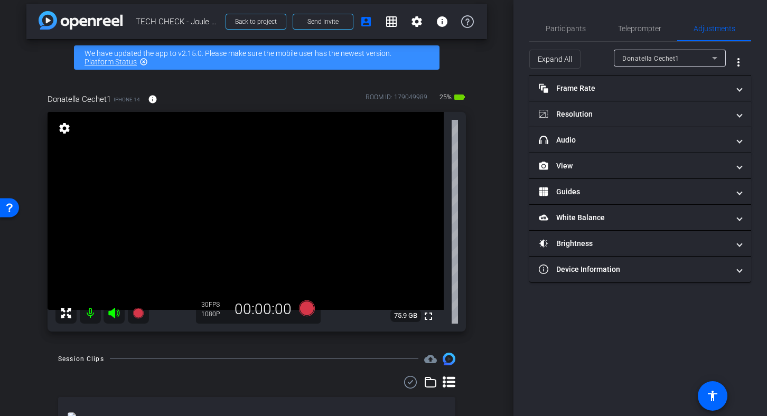
scroll to position [0, 0]
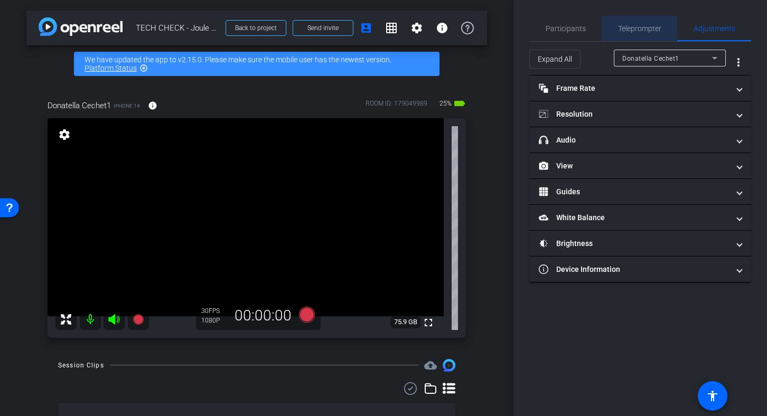
click at [619, 20] on span "Teleprompter" at bounding box center [639, 28] width 43 height 25
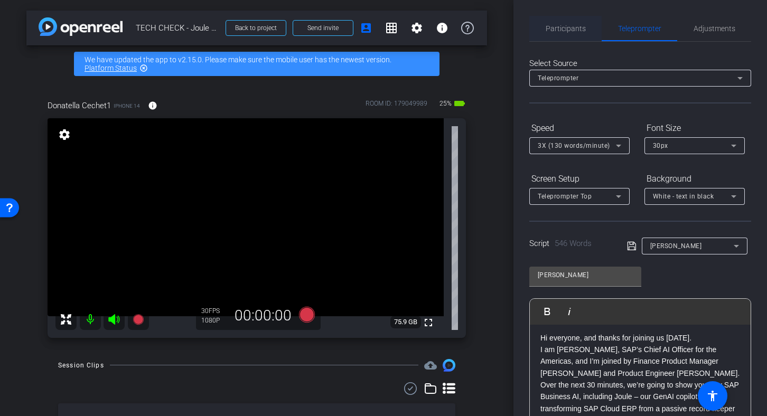
click at [567, 27] on span "Participants" at bounding box center [566, 28] width 40 height 7
